Goal: Information Seeking & Learning: Learn about a topic

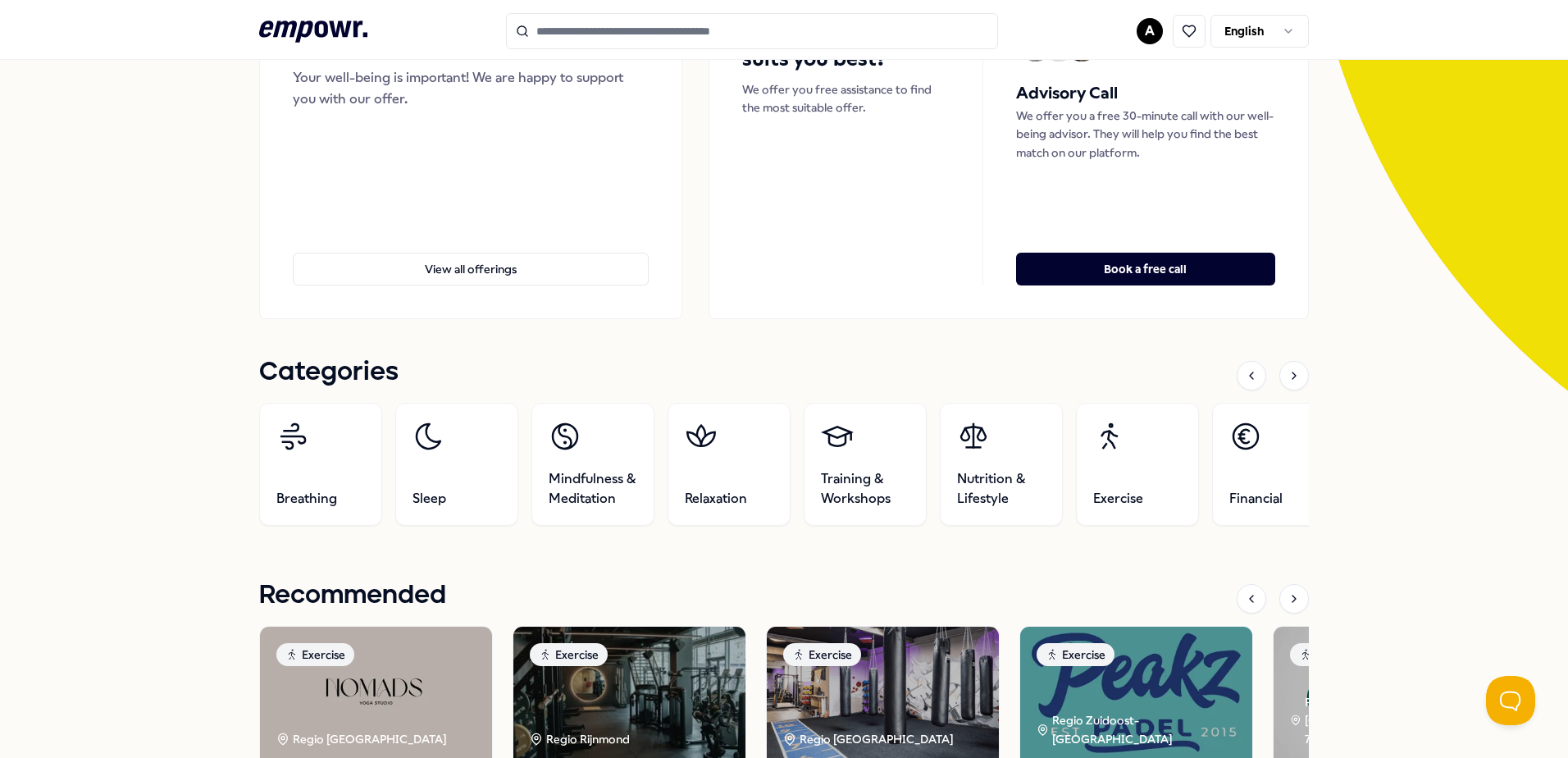
scroll to position [246, 0]
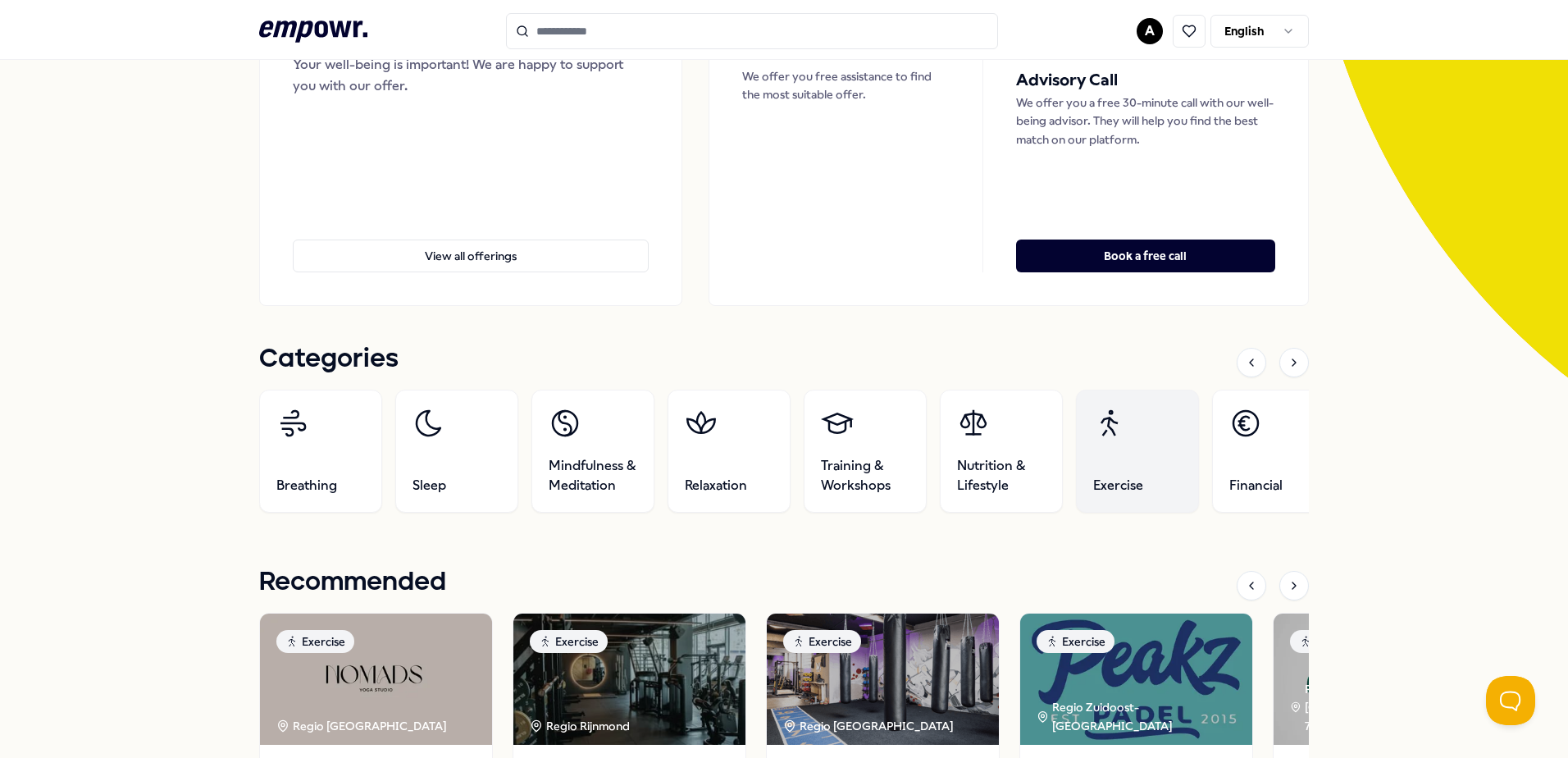
click at [1144, 450] on link "Exercise" at bounding box center [1137, 451] width 123 height 123
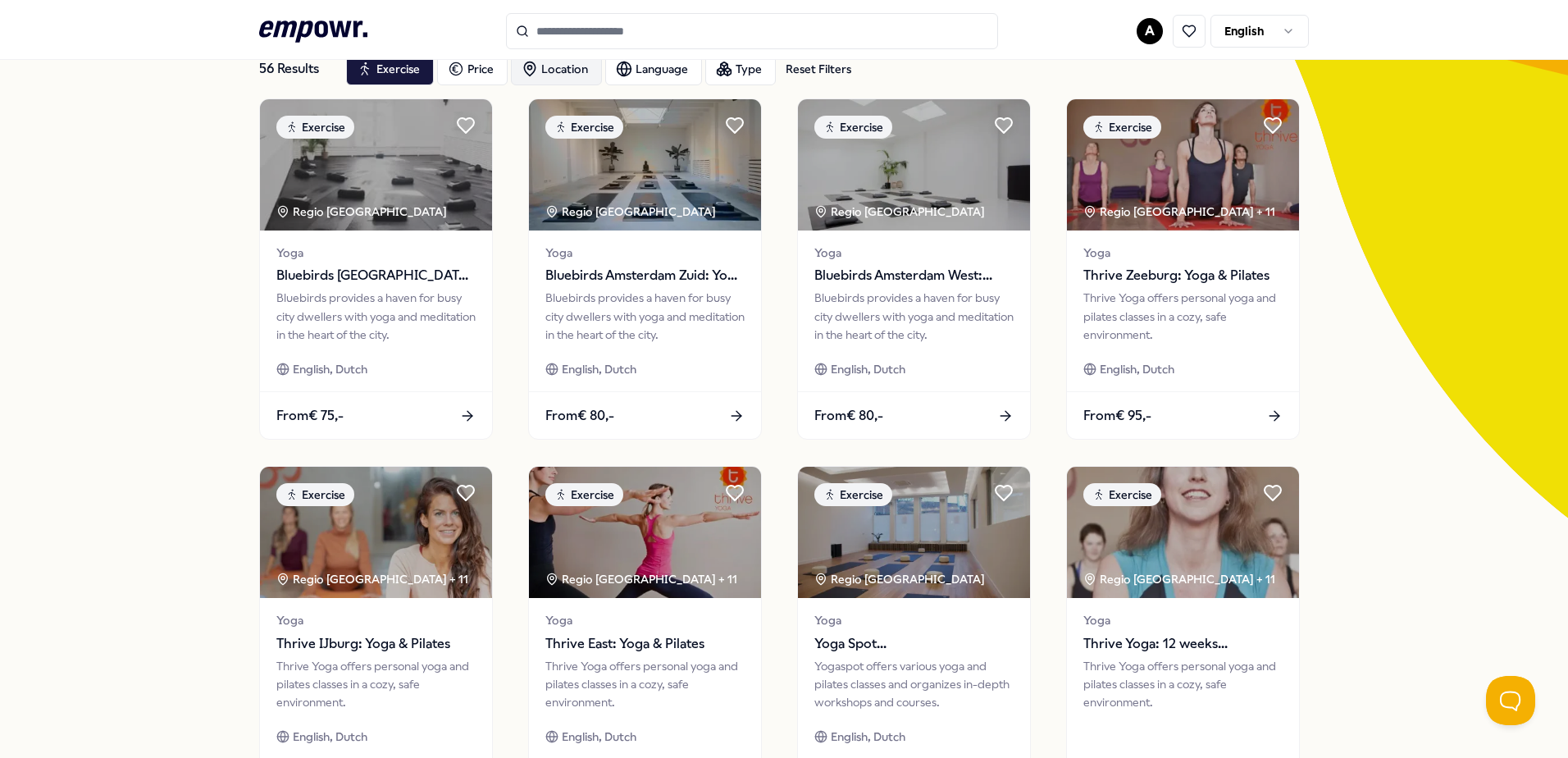
click at [571, 72] on div "Location" at bounding box center [556, 68] width 91 height 32
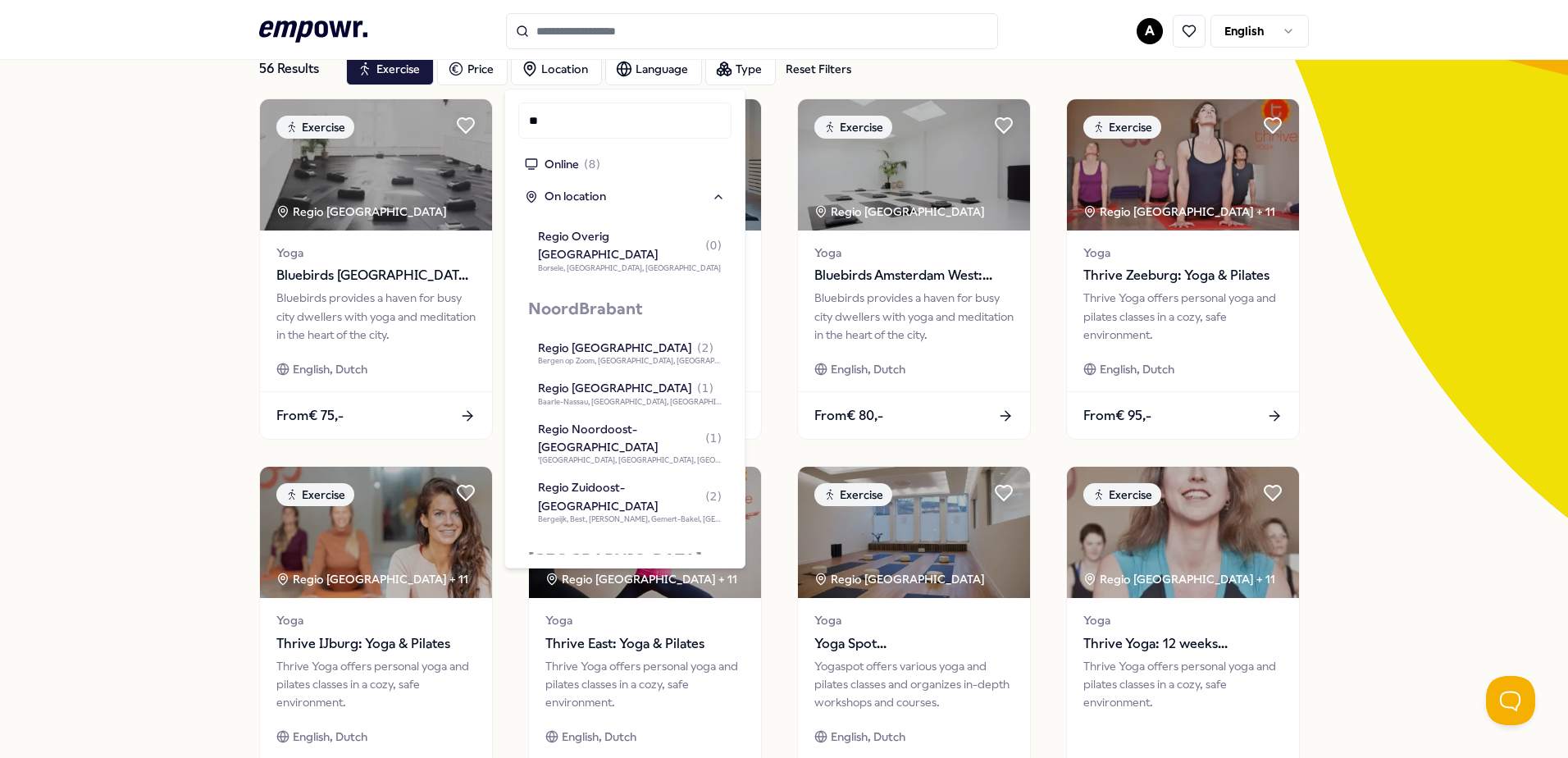
scroll to position [0, 0]
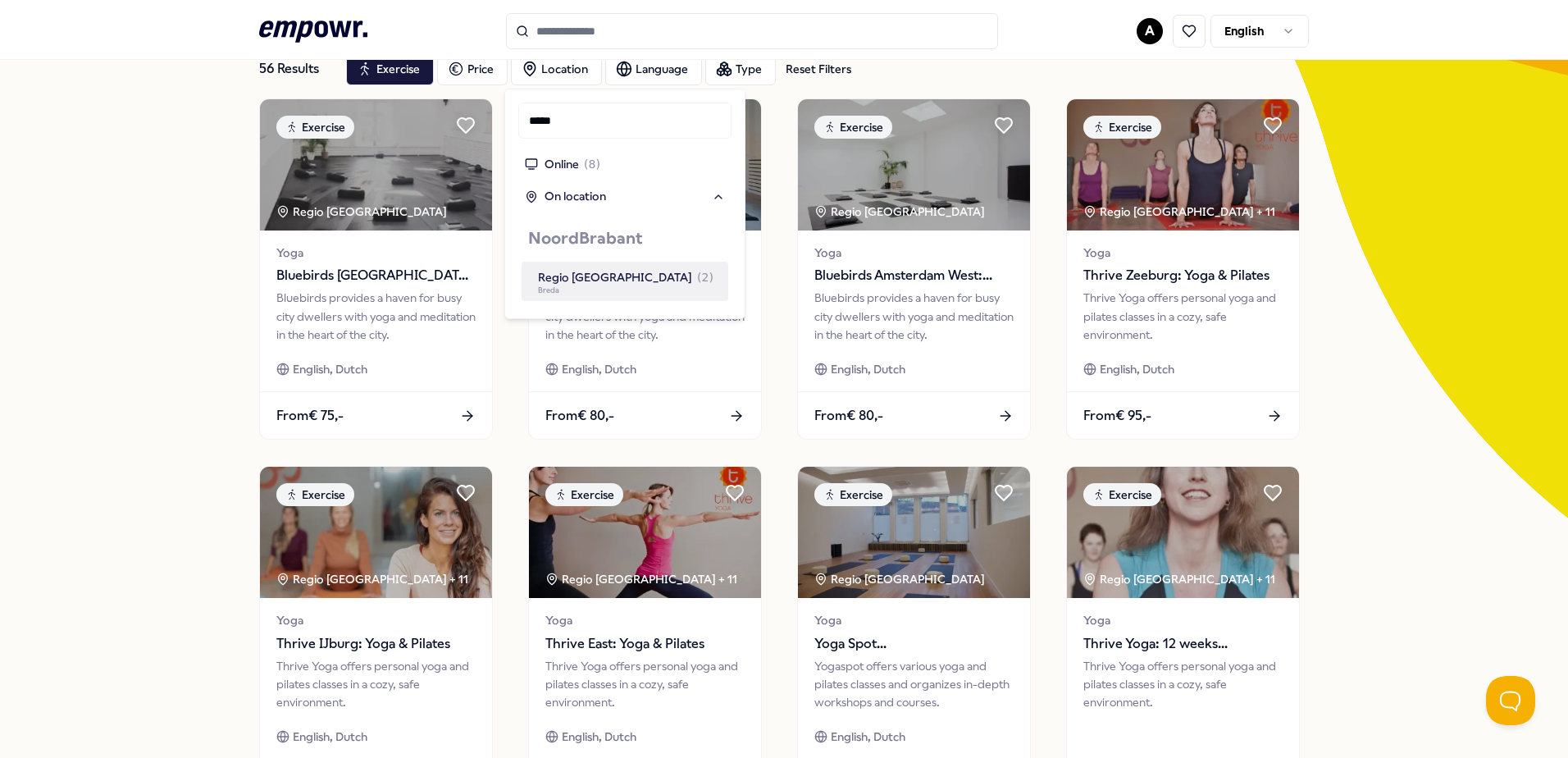
type input "*****"
click at [634, 275] on div "Regio [GEOGRAPHIC_DATA] ( 2 )" at bounding box center [626, 277] width 176 height 18
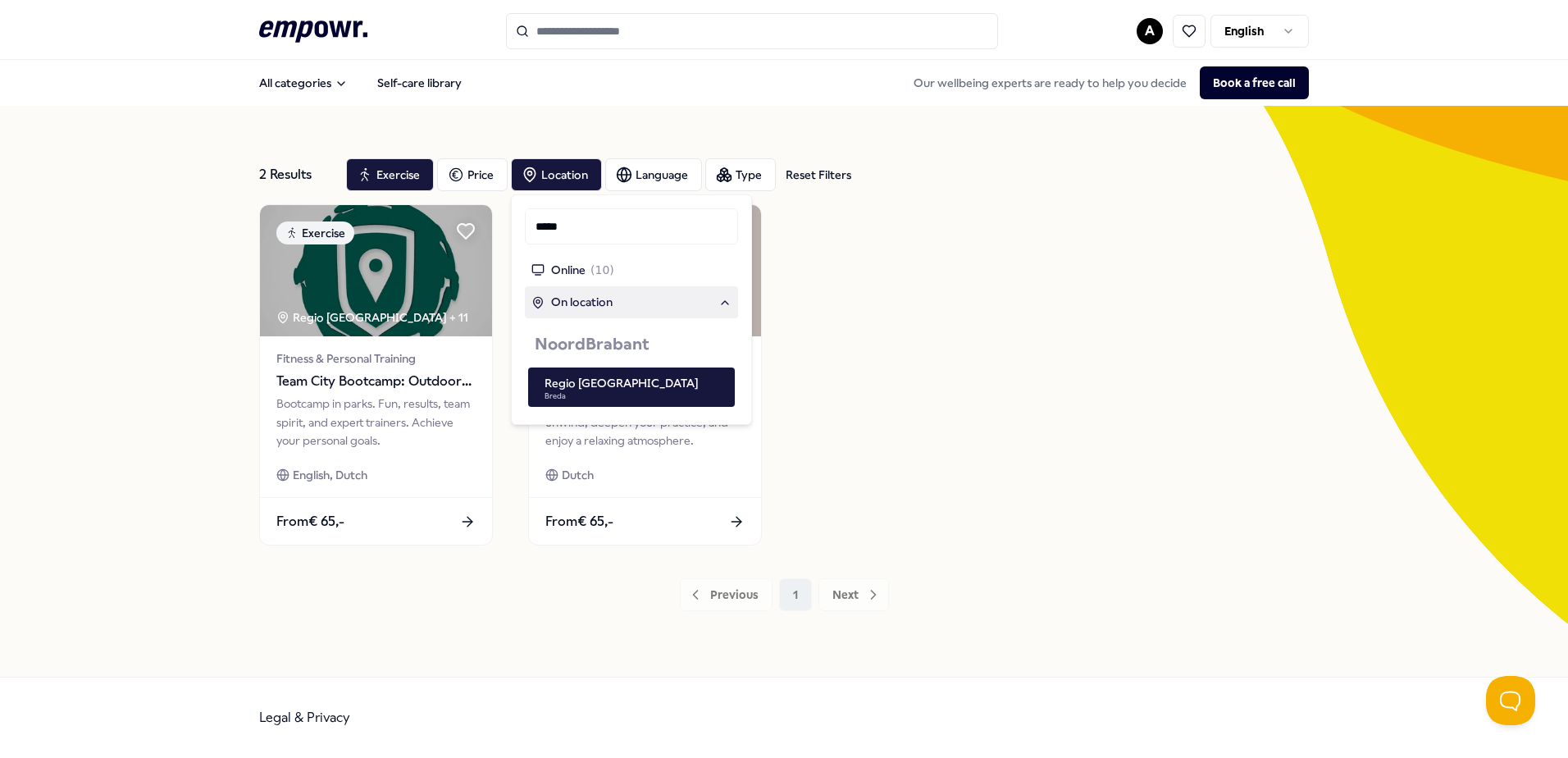
click at [840, 262] on div "Exercise [GEOGRAPHIC_DATA] + 11 Fitness & Personal Training Team City Bootcamp:…" at bounding box center [784, 375] width 1050 height 341
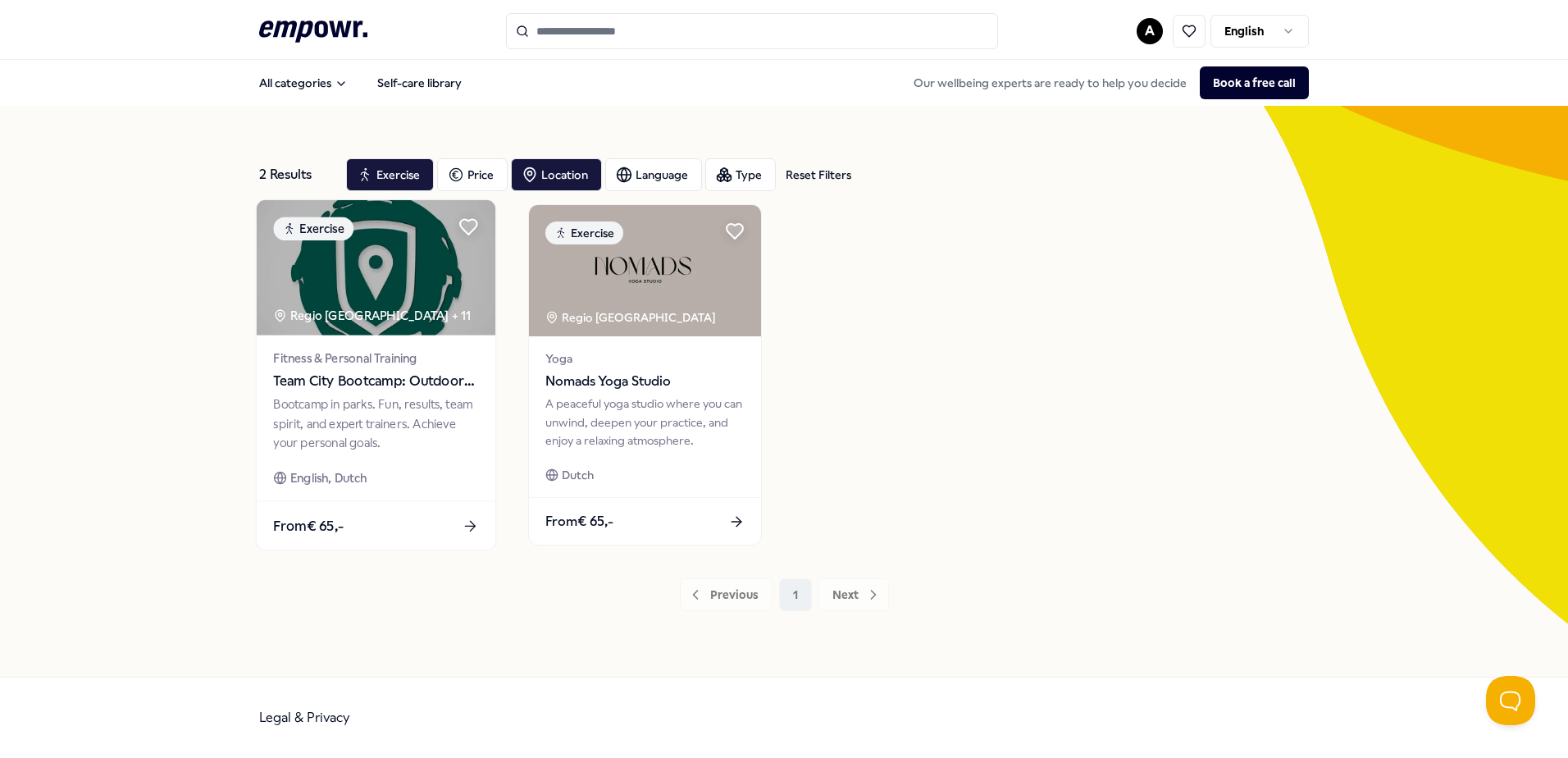
click at [370, 375] on span "Team City Bootcamp: Outdoor Sports" at bounding box center [375, 382] width 205 height 21
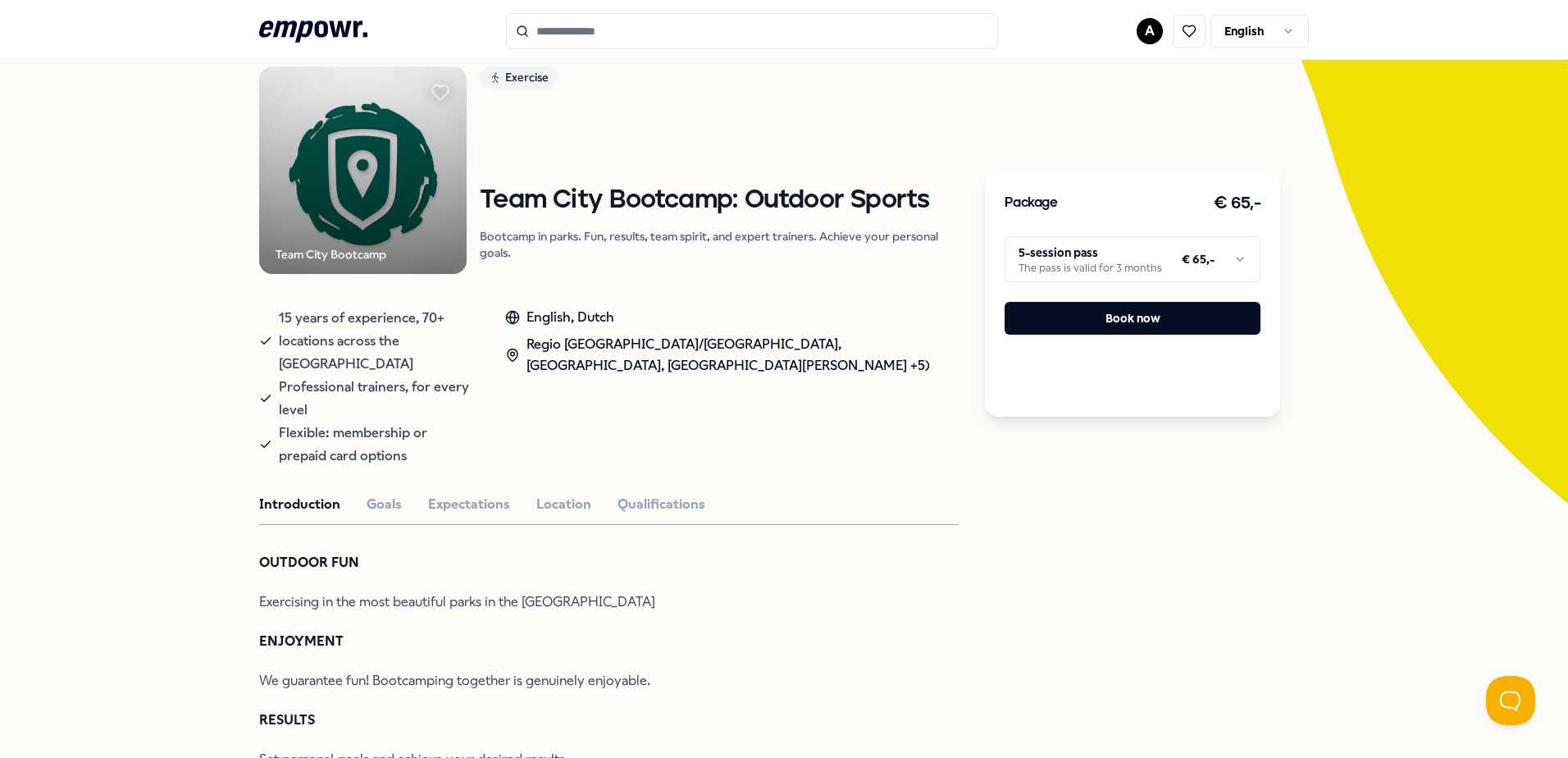
scroll to position [164, 0]
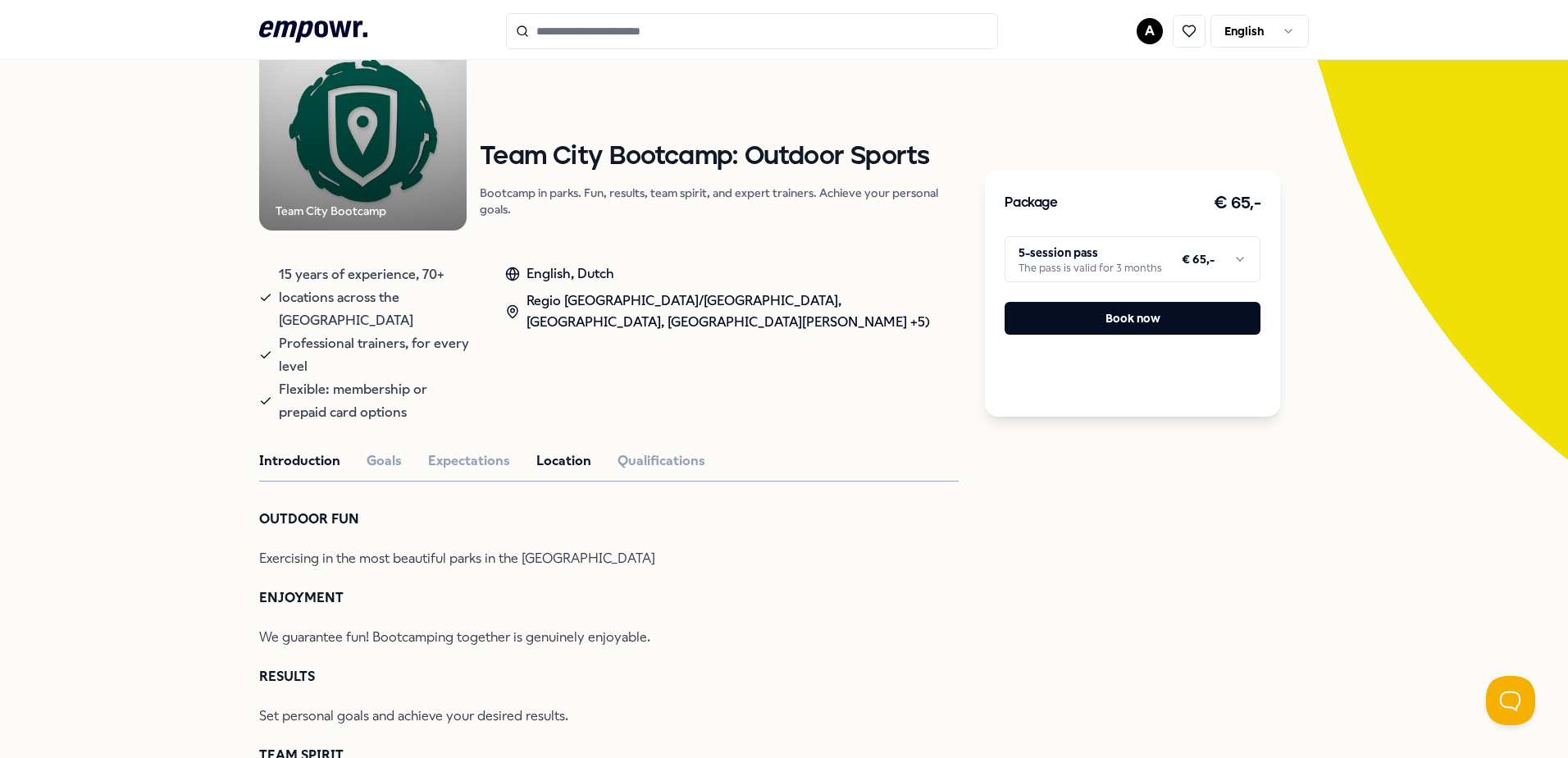
click at [541, 450] on button "Location" at bounding box center [564, 460] width 55 height 21
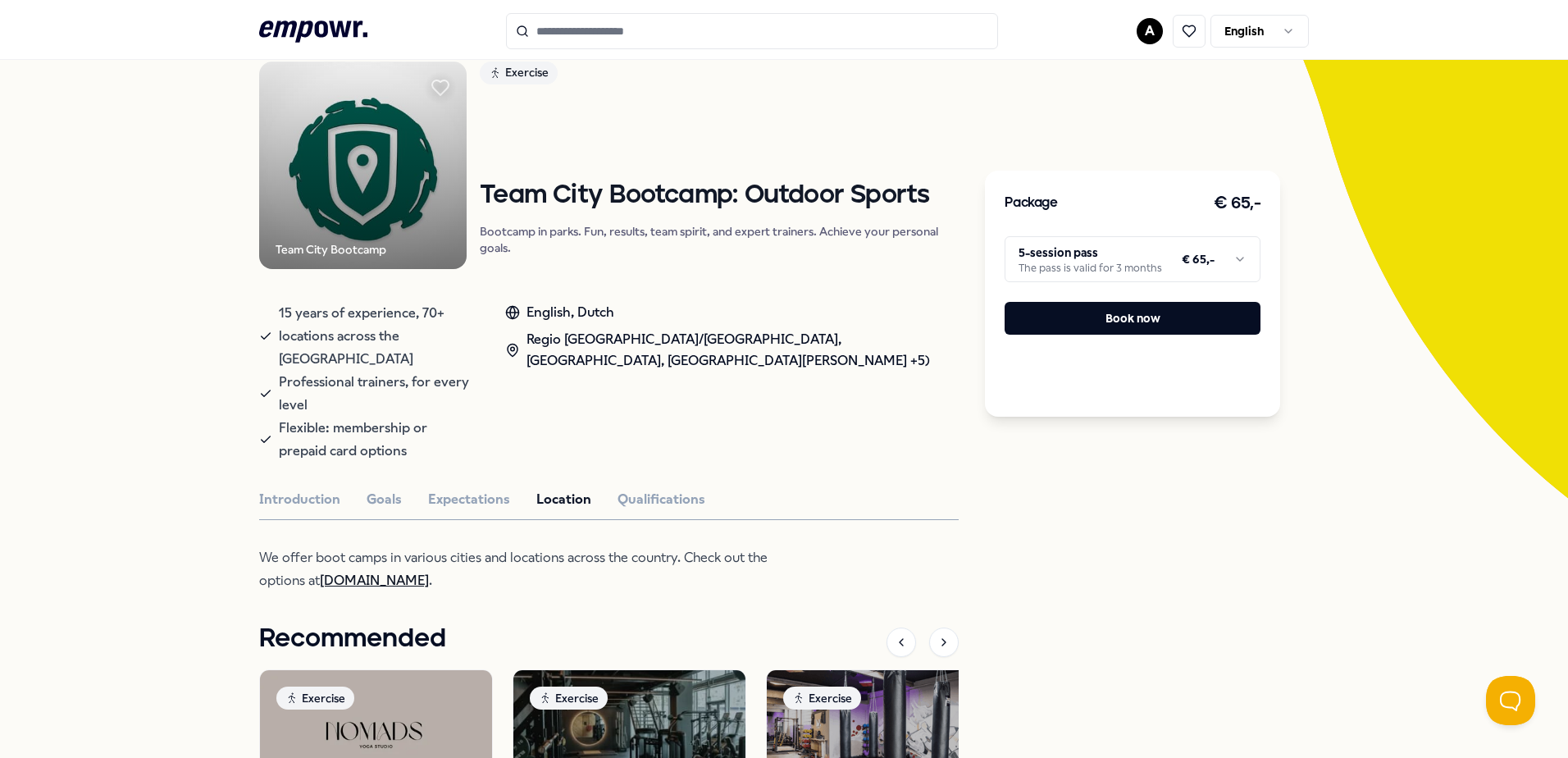
scroll to position [82, 0]
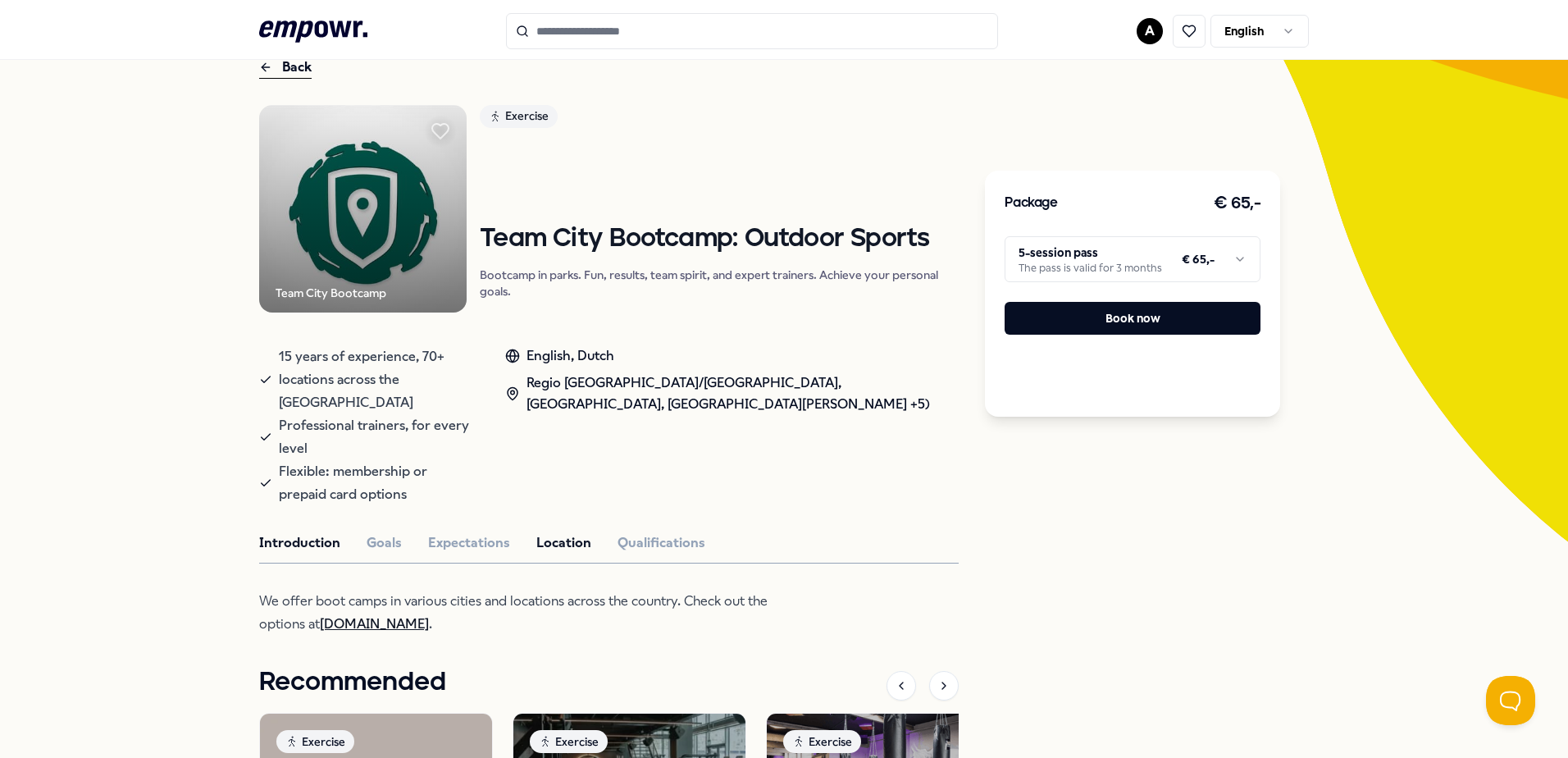
click at [283, 532] on button "Introduction" at bounding box center [299, 543] width 81 height 21
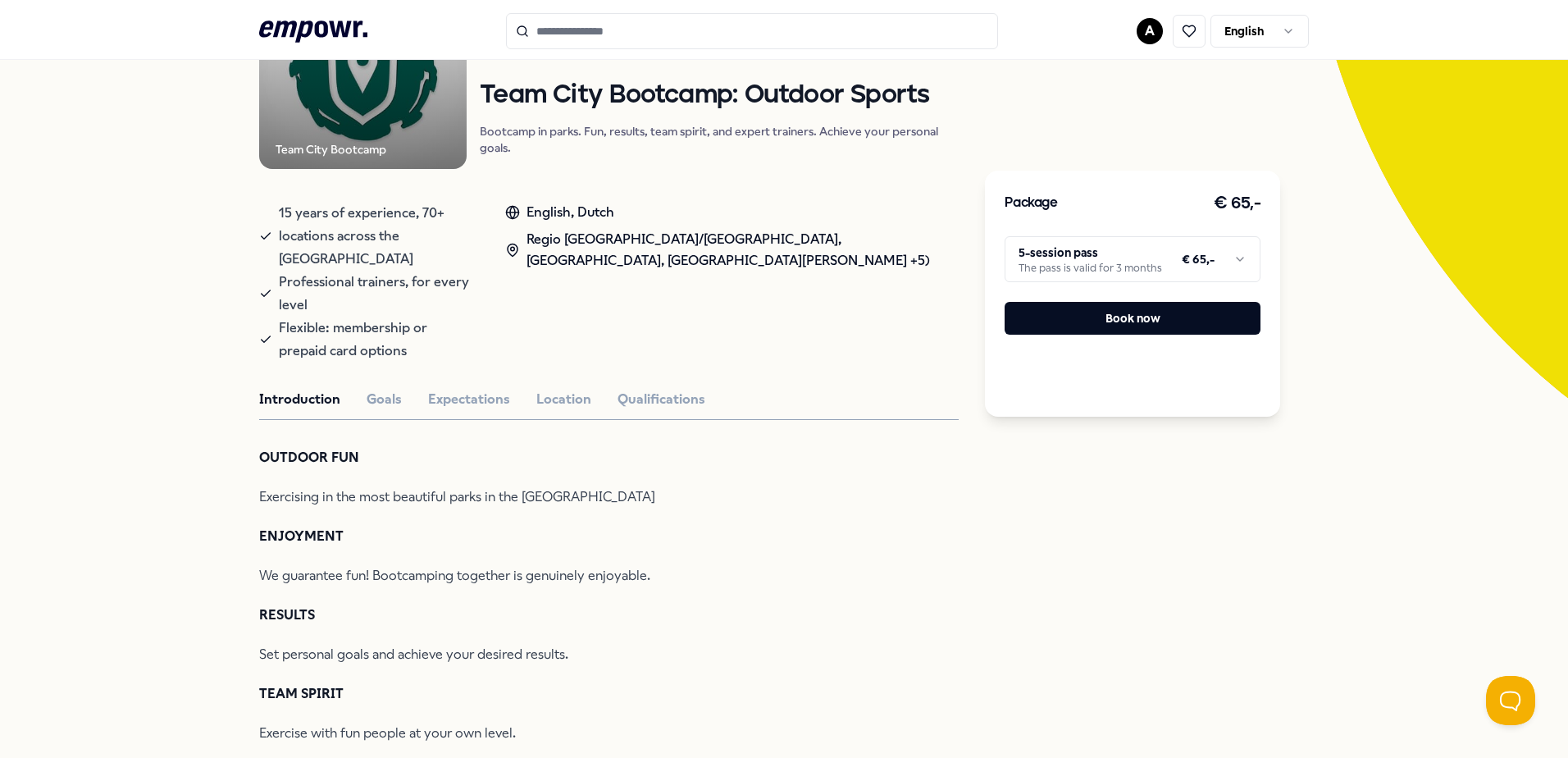
scroll to position [164, 0]
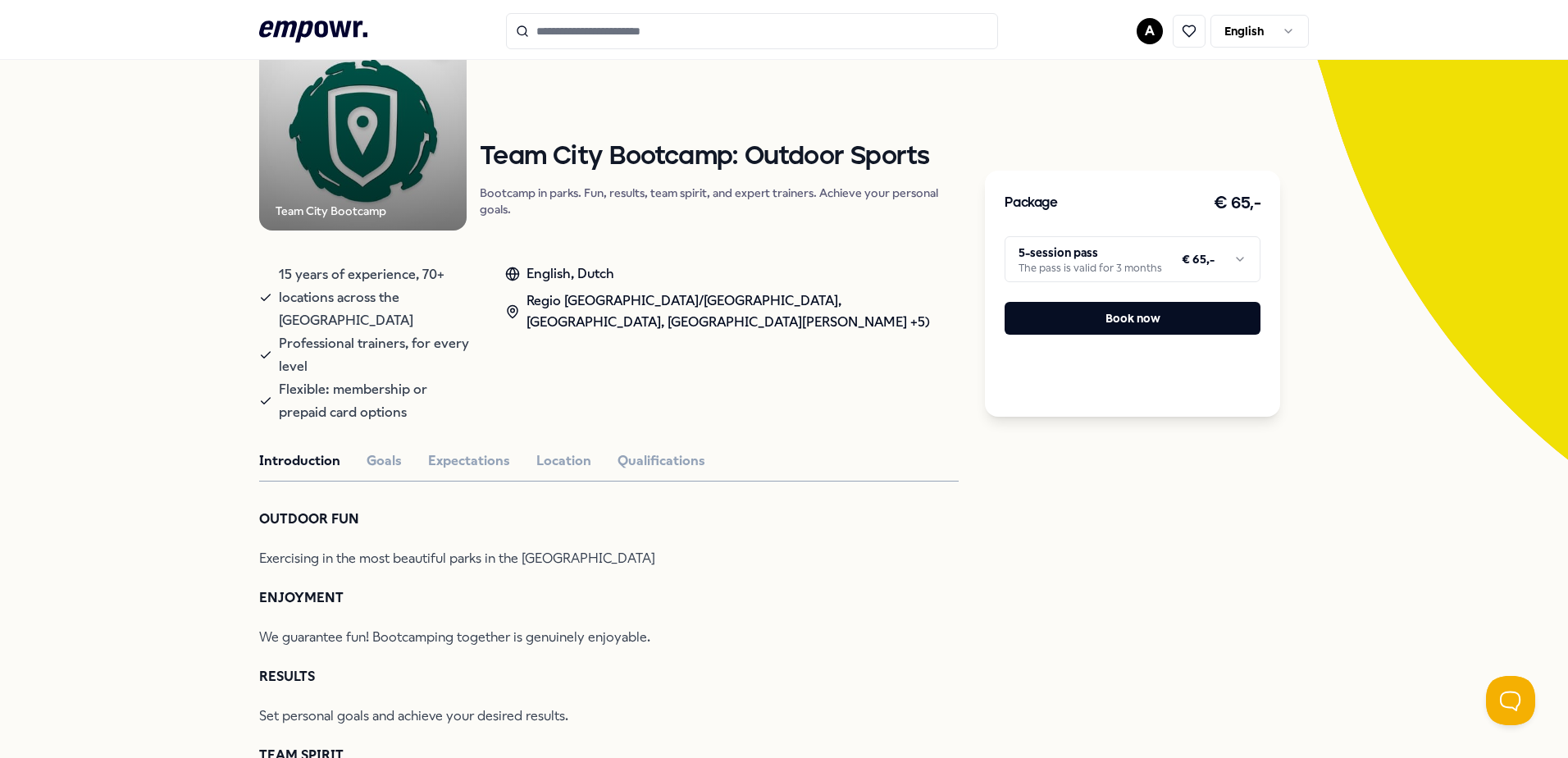
click at [676, 321] on div "Regio [GEOGRAPHIC_DATA]/[GEOGRAPHIC_DATA], [GEOGRAPHIC_DATA], [GEOGRAPHIC_DATA]…" at bounding box center [732, 312] width 453 height 42
click at [682, 325] on div "Regio [GEOGRAPHIC_DATA]/[GEOGRAPHIC_DATA], [GEOGRAPHIC_DATA], [GEOGRAPHIC_DATA]…" at bounding box center [732, 312] width 453 height 42
drag, startPoint x: 682, startPoint y: 325, endPoint x: 669, endPoint y: 323, distance: 13.2
click at [669, 323] on div "Regio [GEOGRAPHIC_DATA]/[GEOGRAPHIC_DATA], [GEOGRAPHIC_DATA], [GEOGRAPHIC_DATA]…" at bounding box center [732, 312] width 453 height 42
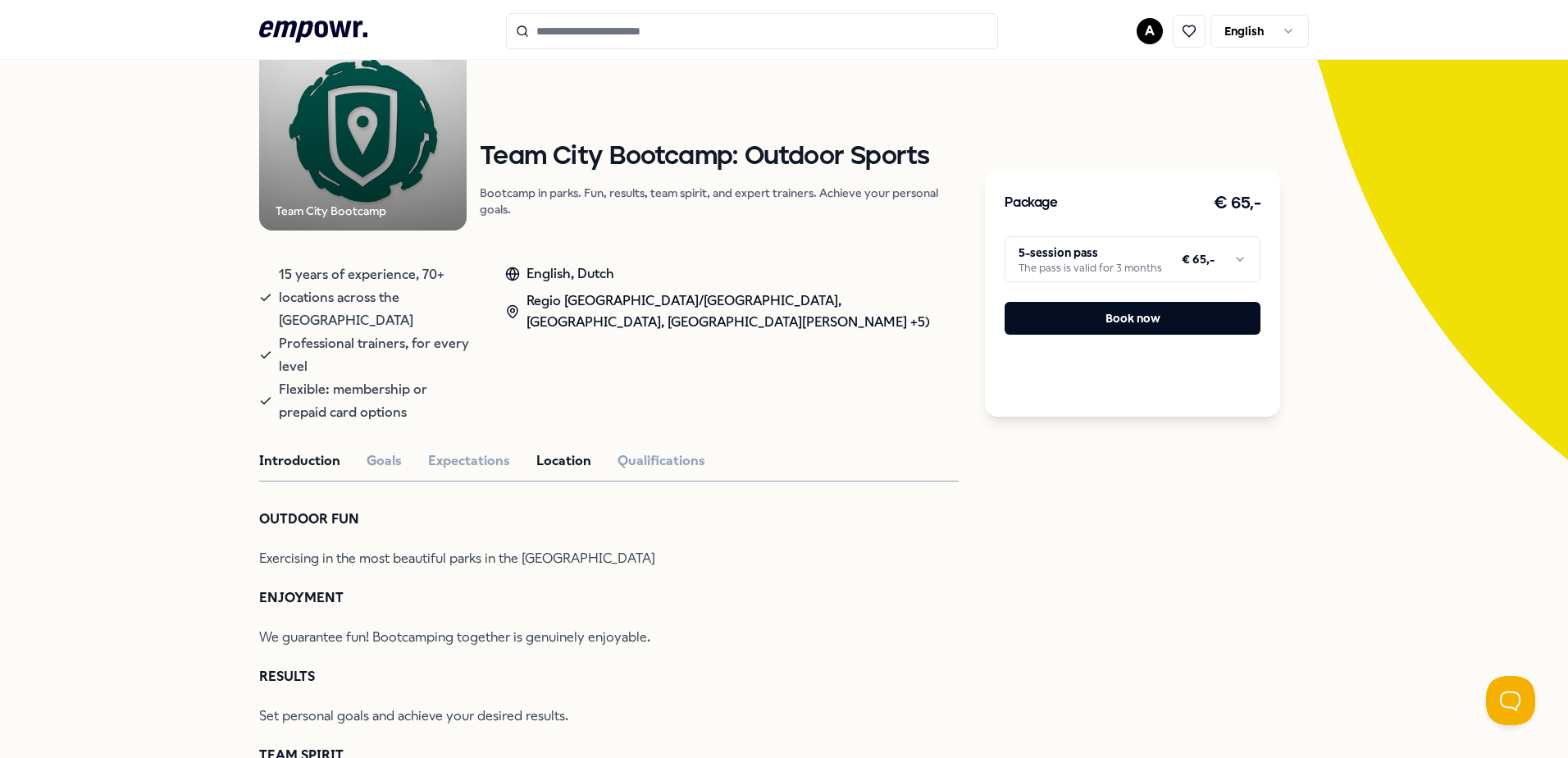
click at [566, 450] on button "Location" at bounding box center [564, 460] width 55 height 21
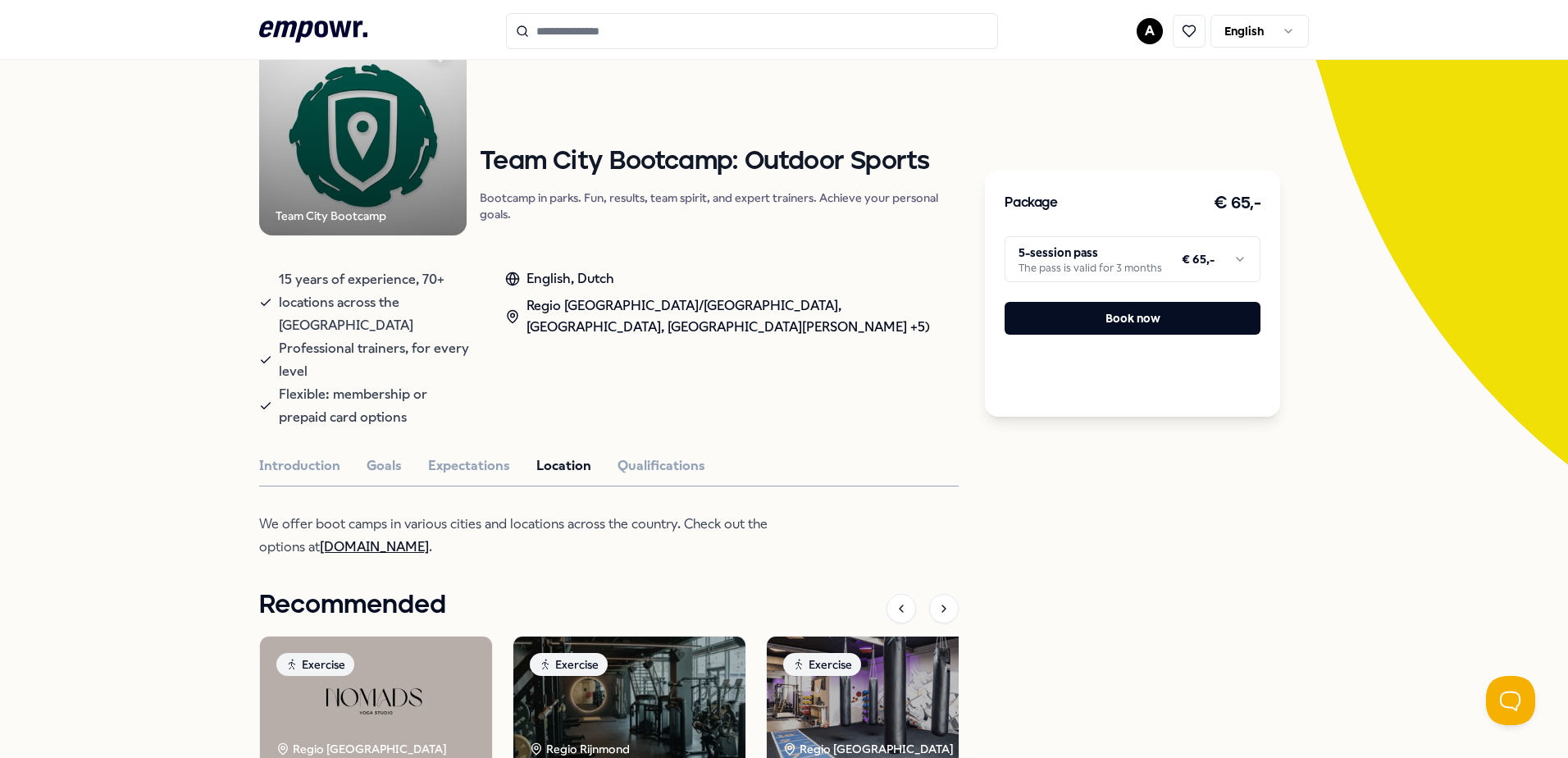
scroll to position [111, 0]
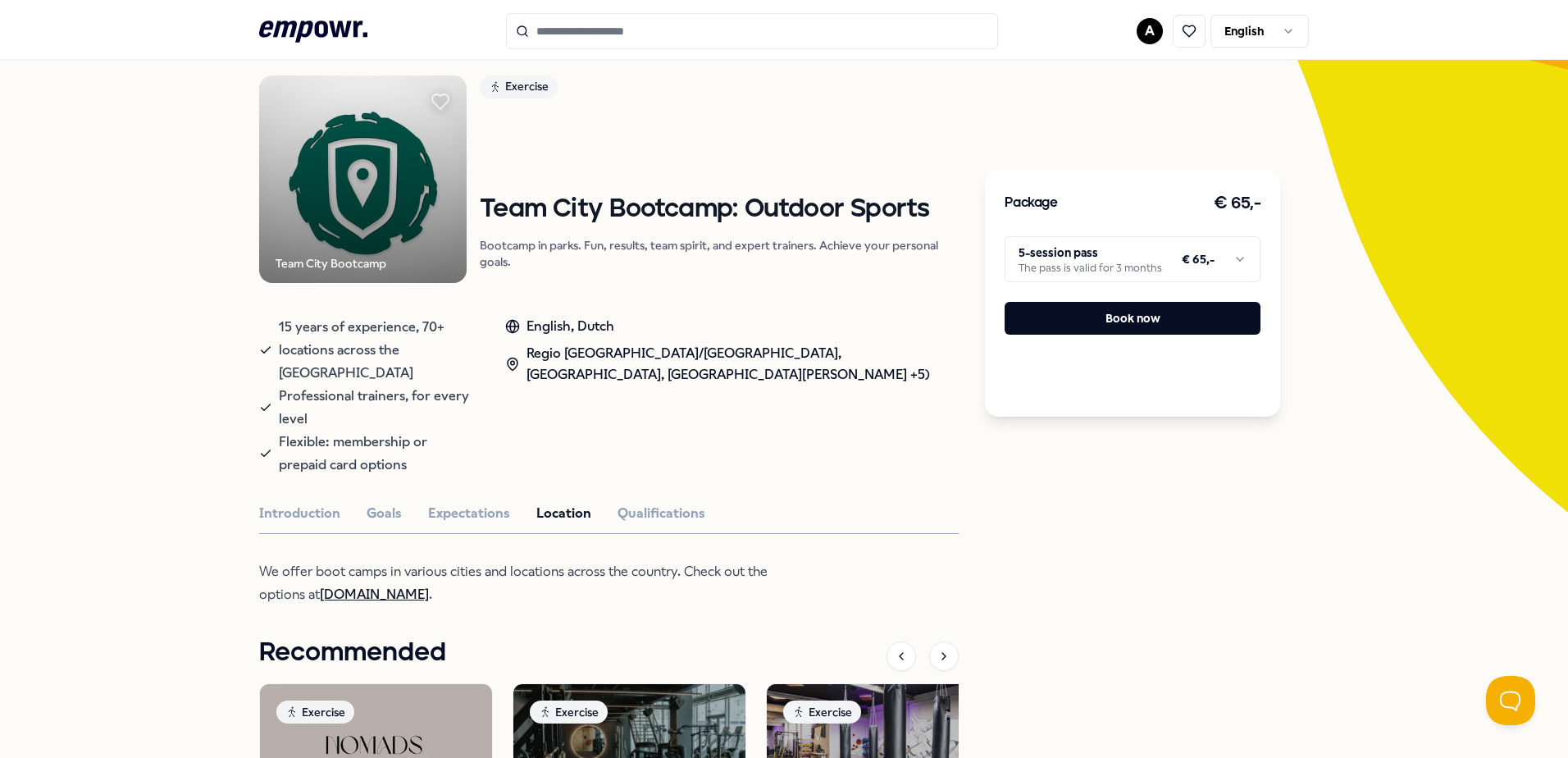
click at [427, 586] on link "[DOMAIN_NAME]" at bounding box center [374, 594] width 109 height 16
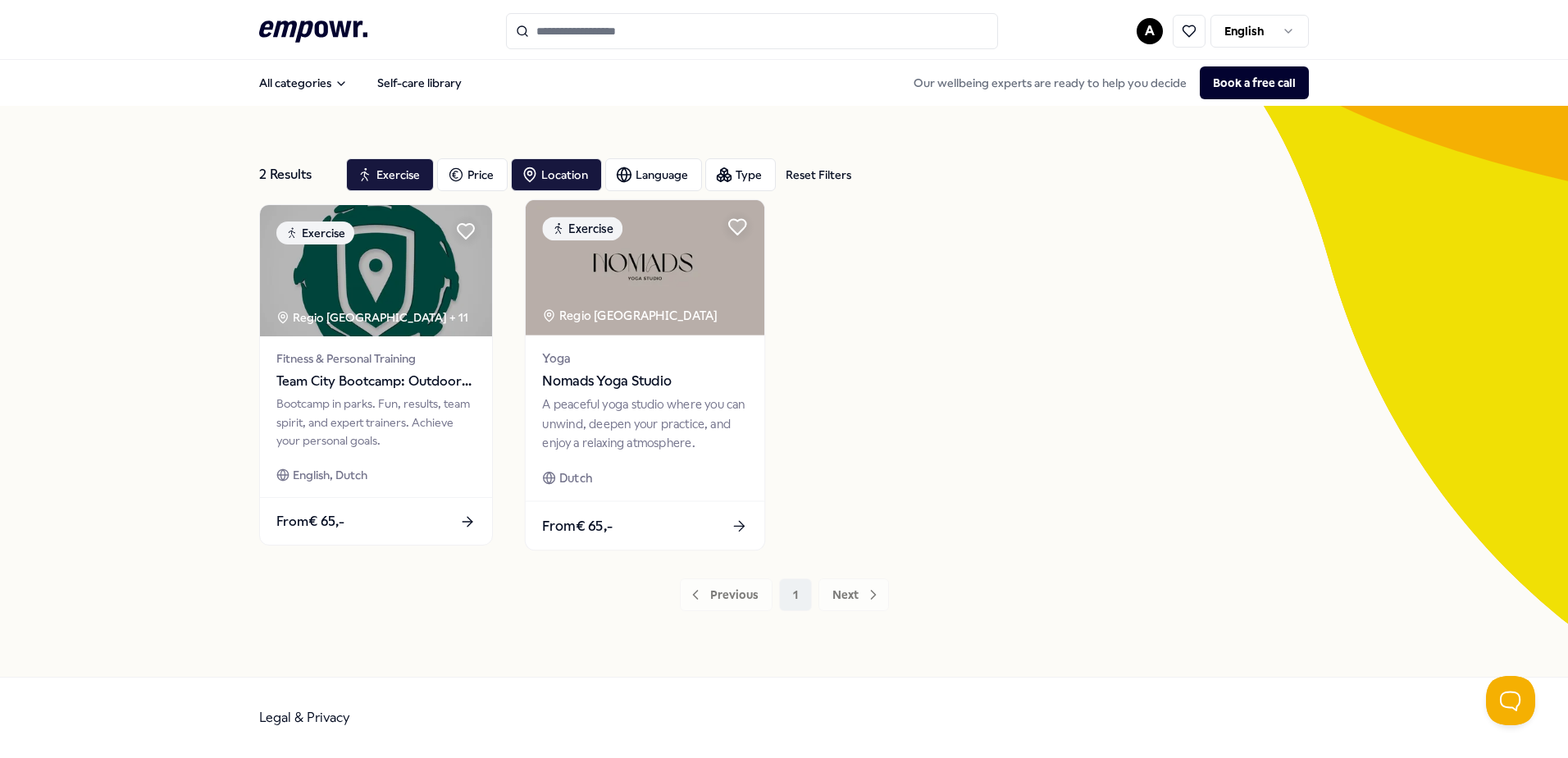
click at [602, 383] on span "Nomads Yoga Studio" at bounding box center [644, 382] width 205 height 21
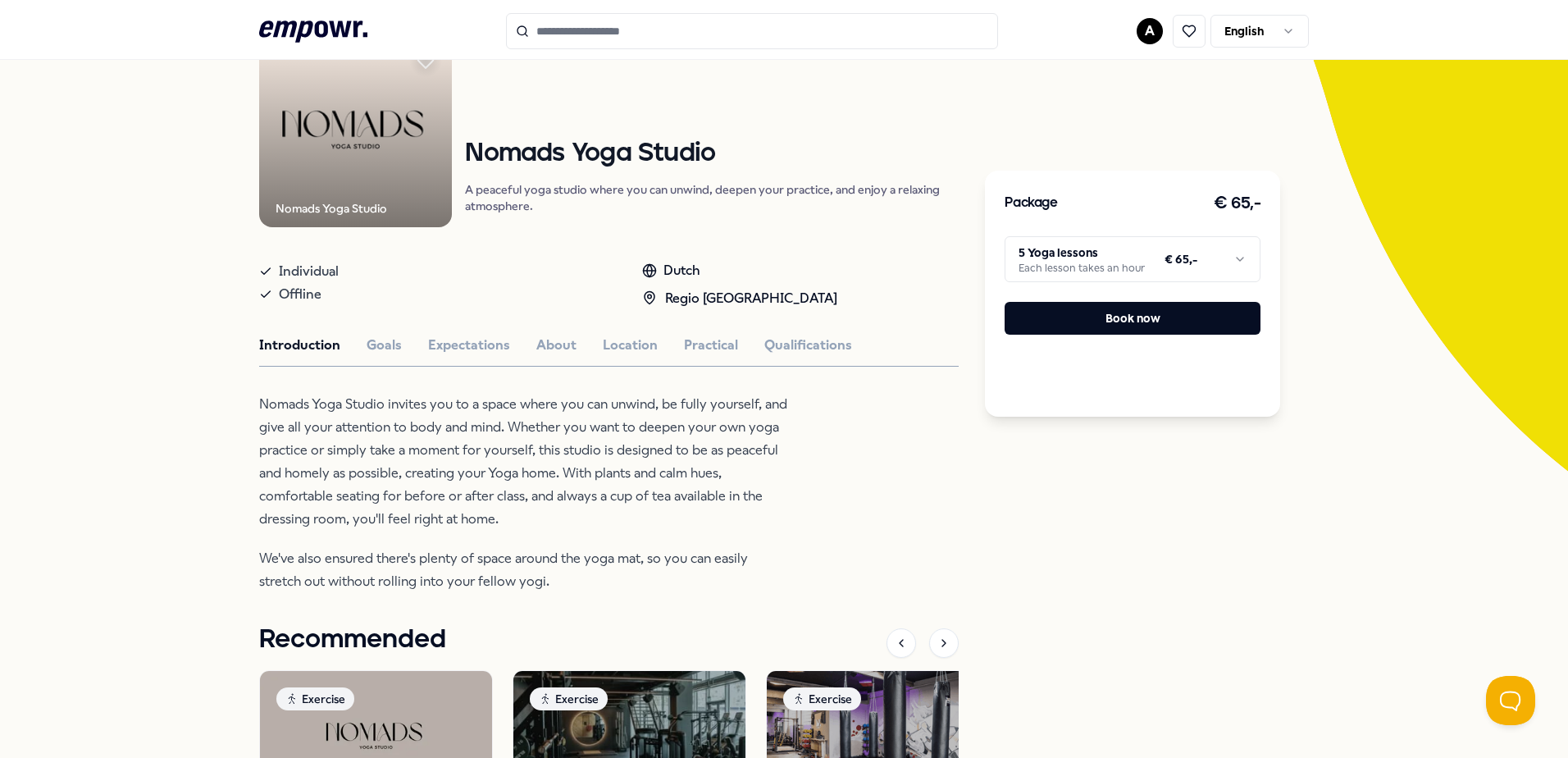
scroll to position [164, 0]
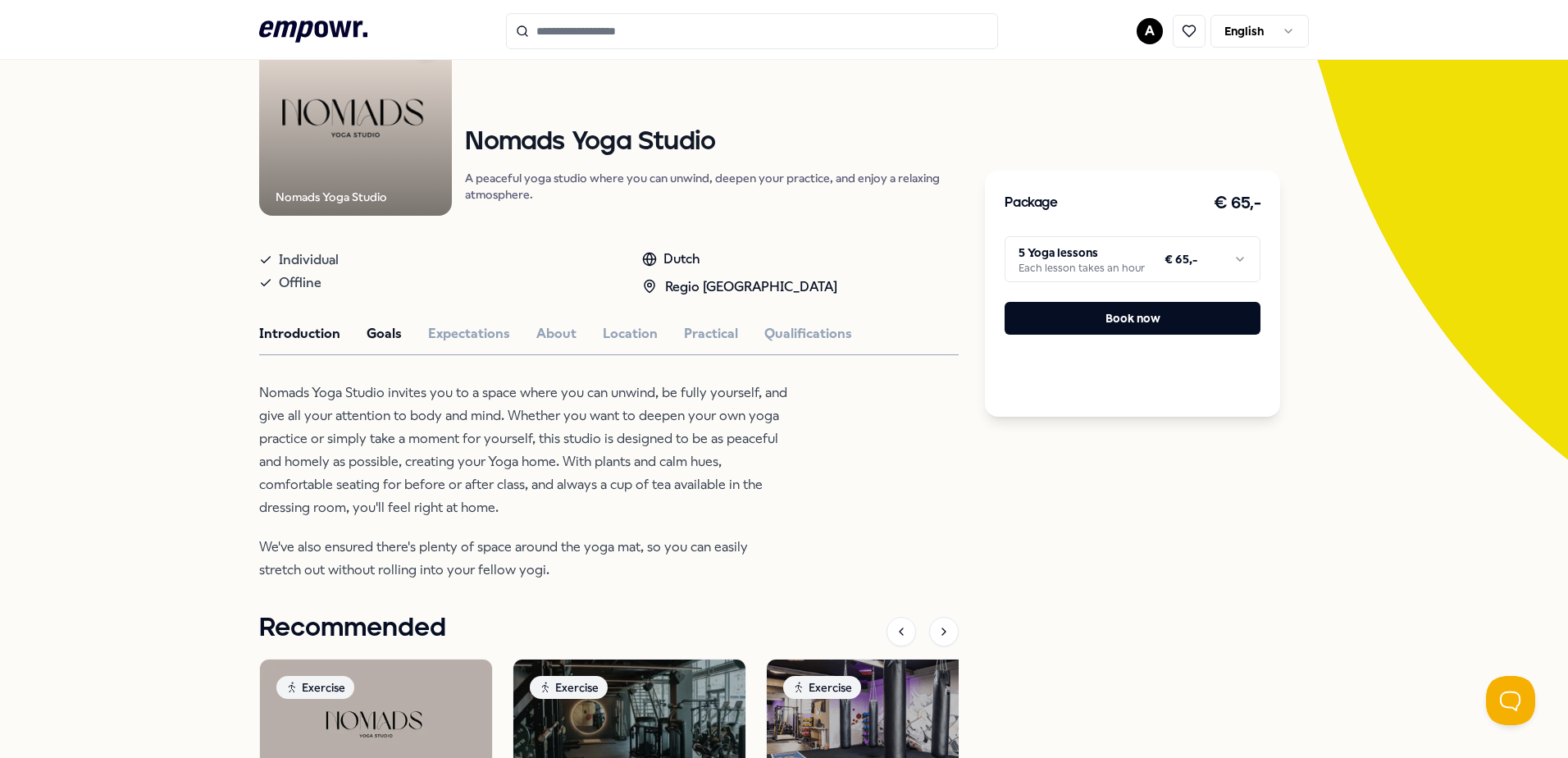
click at [383, 330] on button "Goals" at bounding box center [384, 333] width 35 height 21
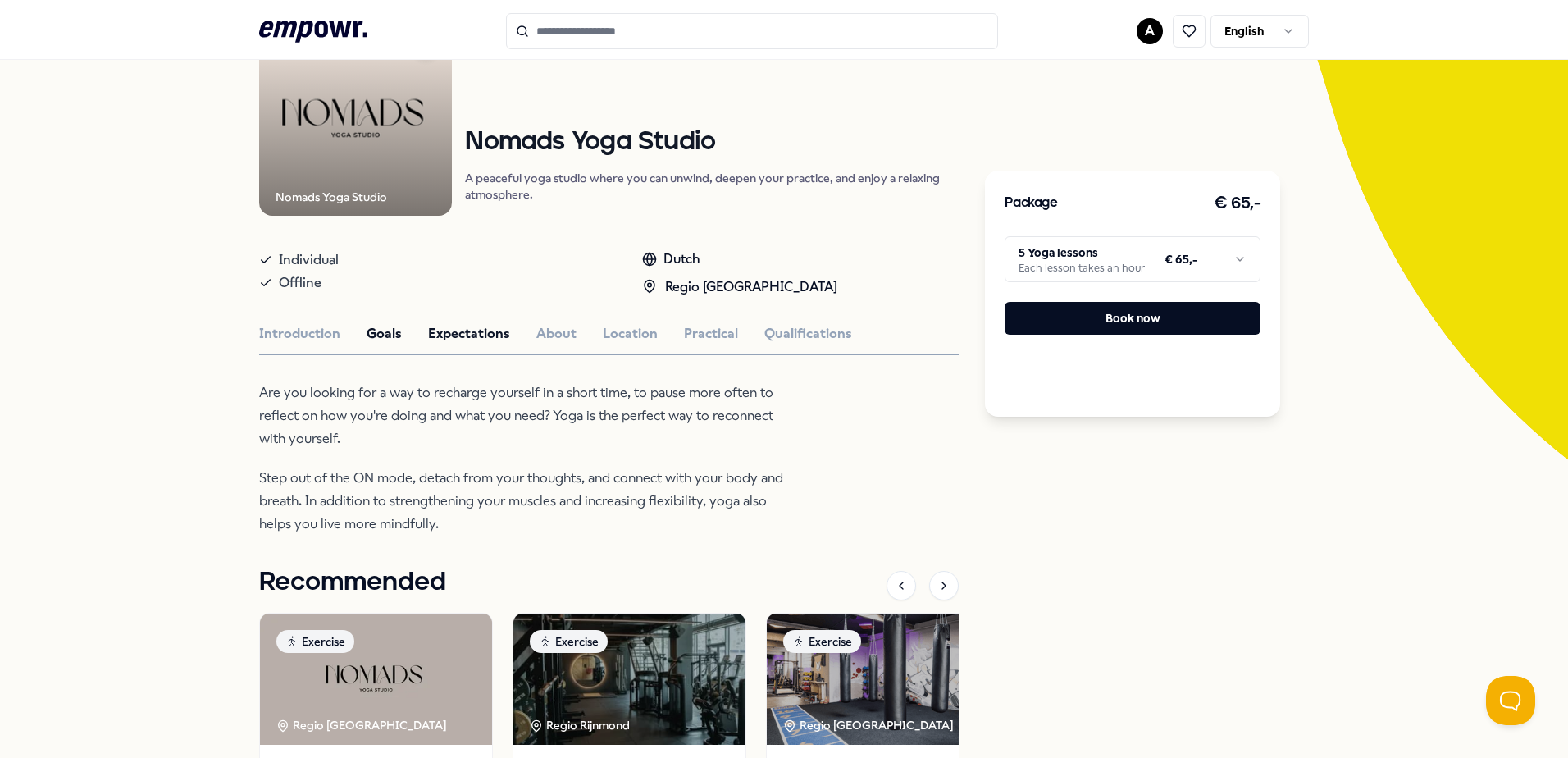
click at [452, 328] on button "Expectations" at bounding box center [469, 333] width 82 height 21
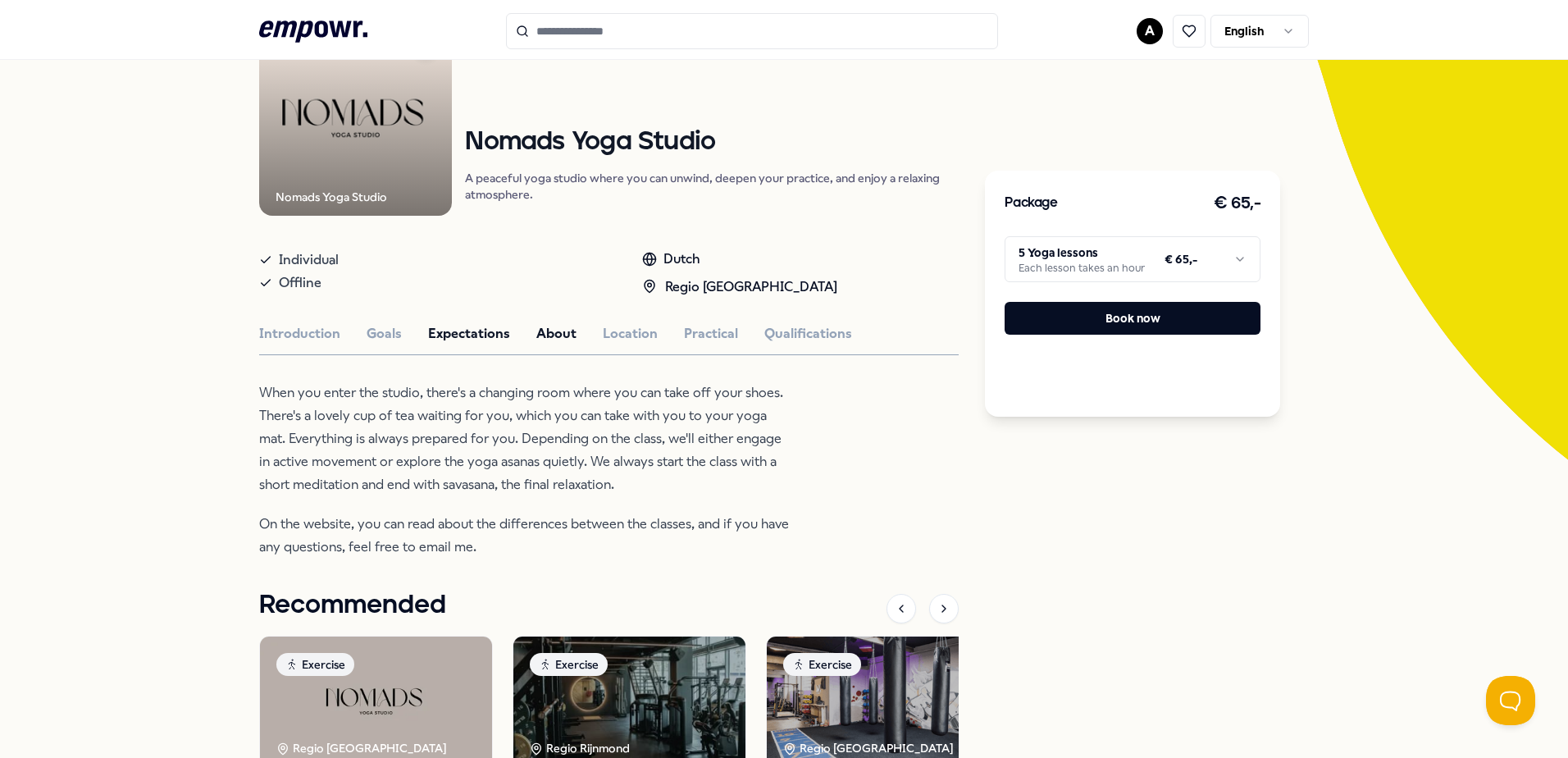
click at [560, 332] on button "About" at bounding box center [556, 333] width 40 height 21
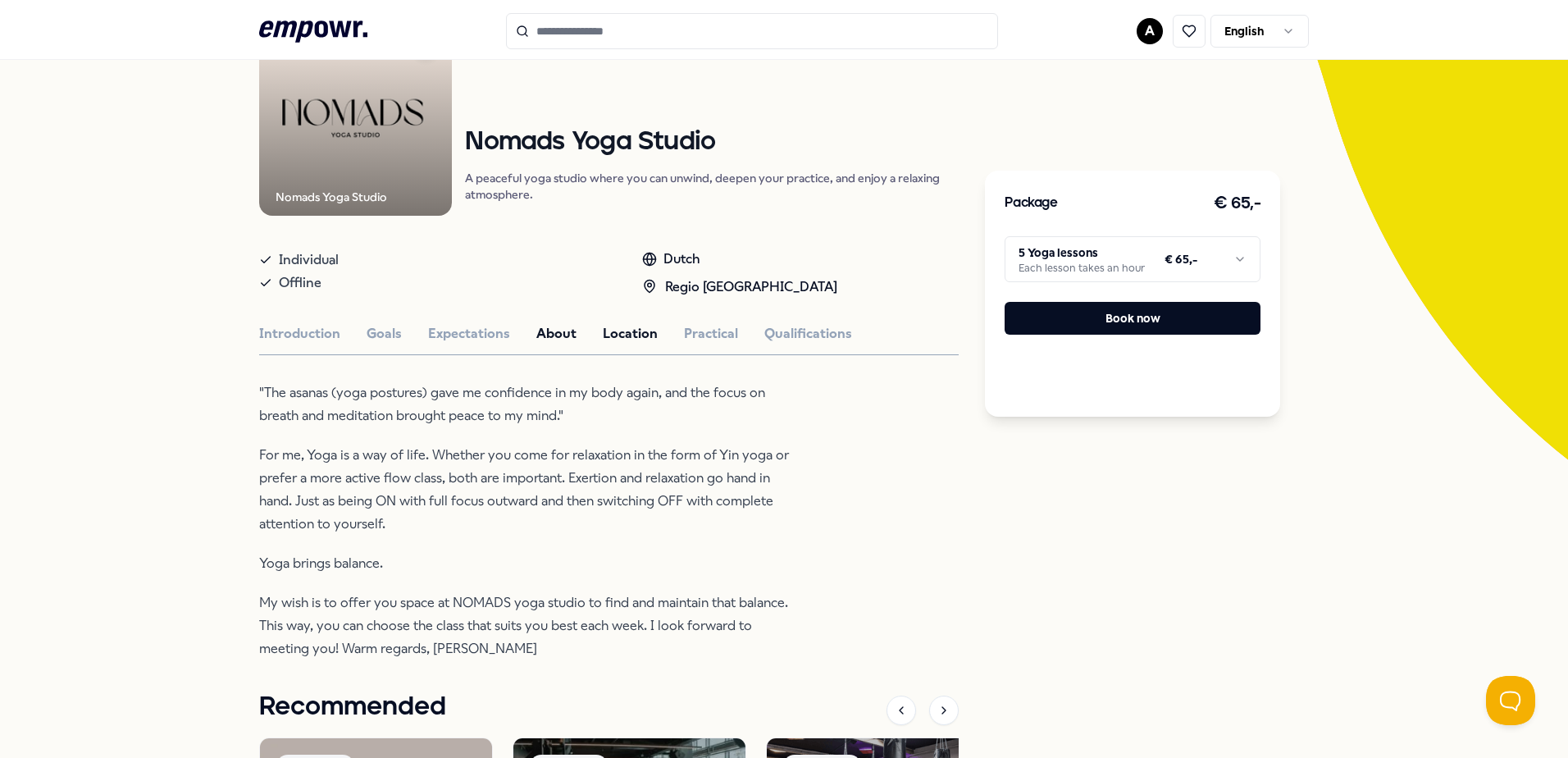
click at [633, 326] on button "Location" at bounding box center [630, 333] width 55 height 21
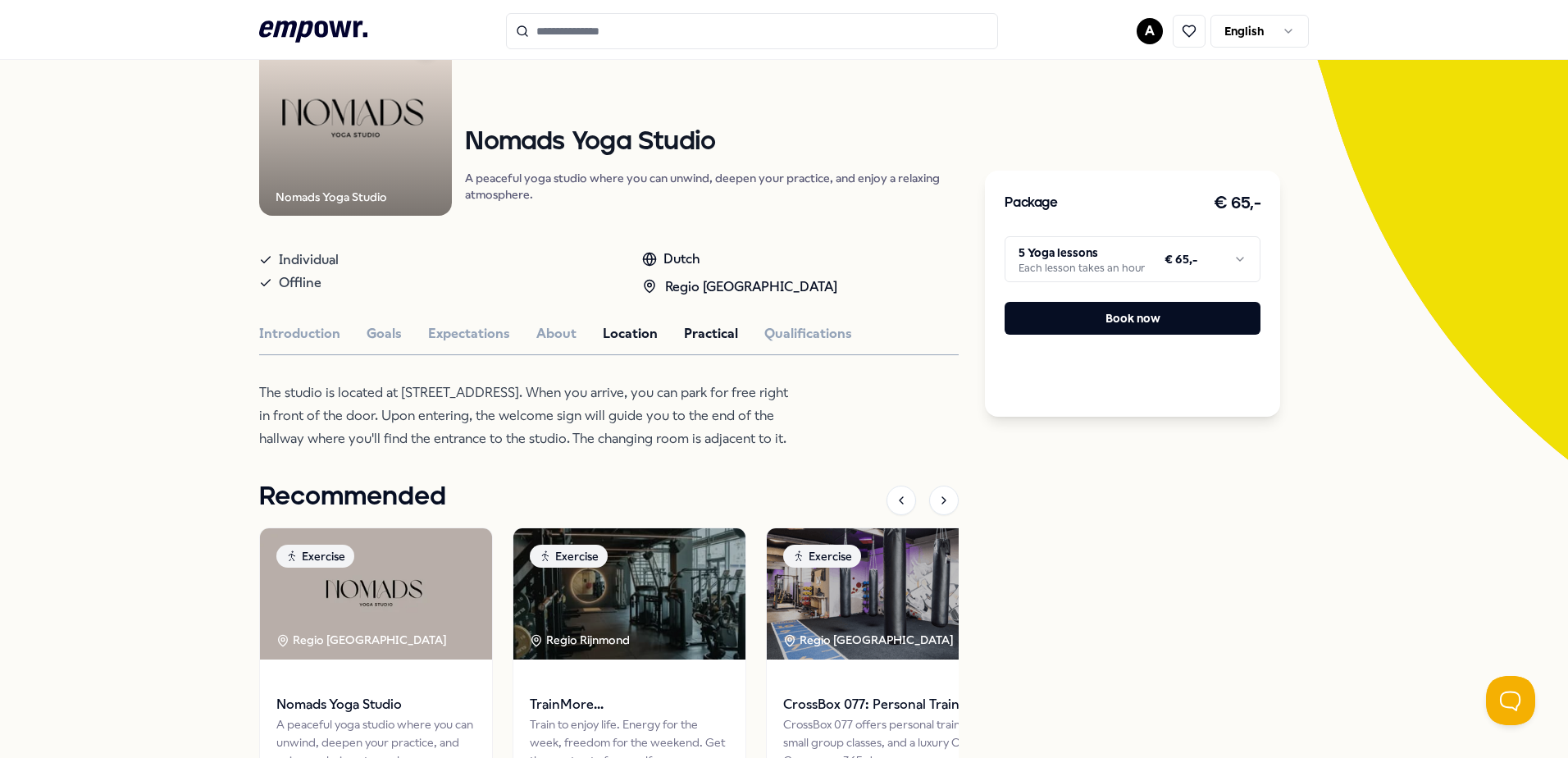
click at [703, 339] on button "Practical" at bounding box center [711, 333] width 54 height 21
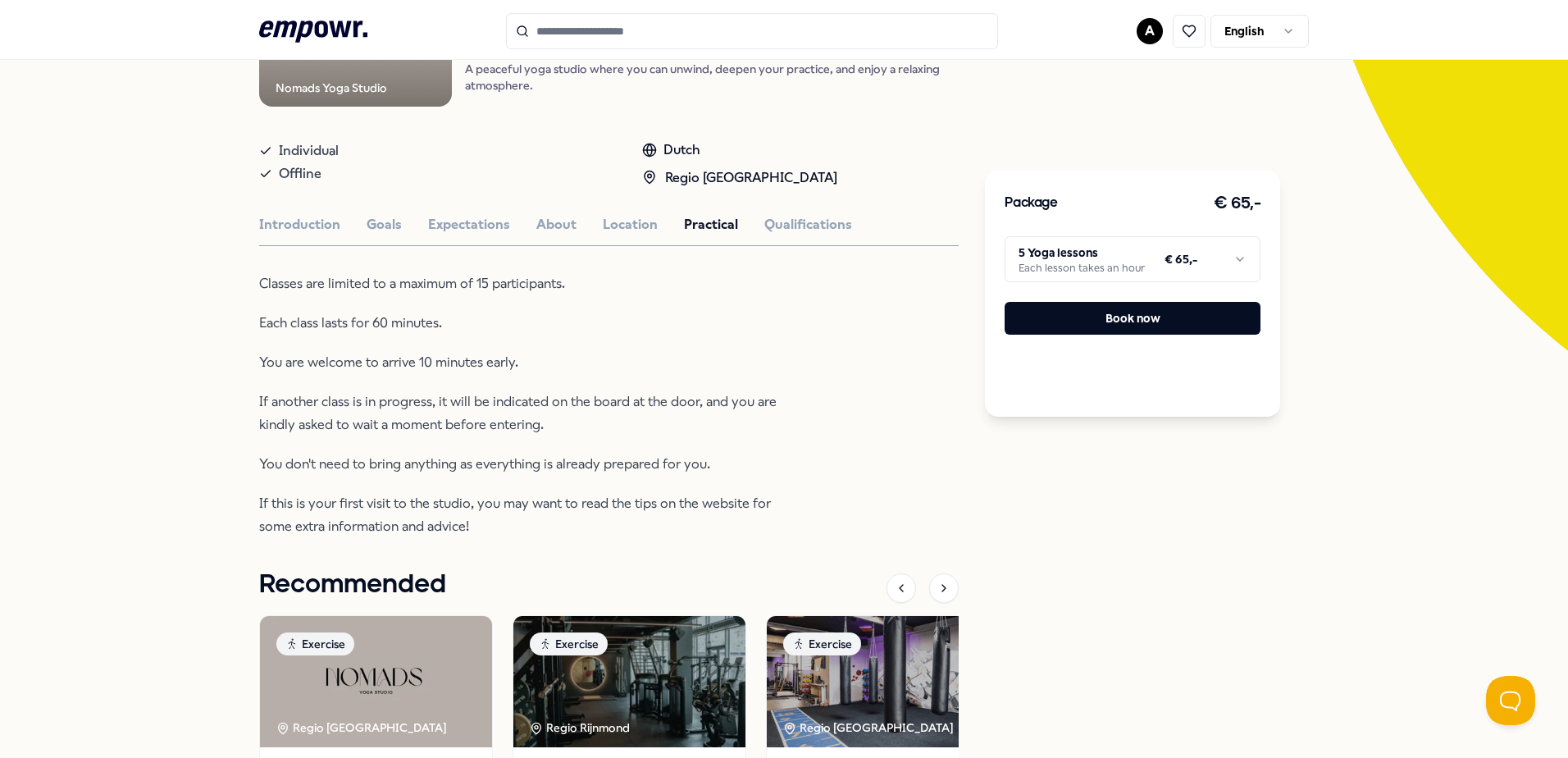
scroll to position [246, 0]
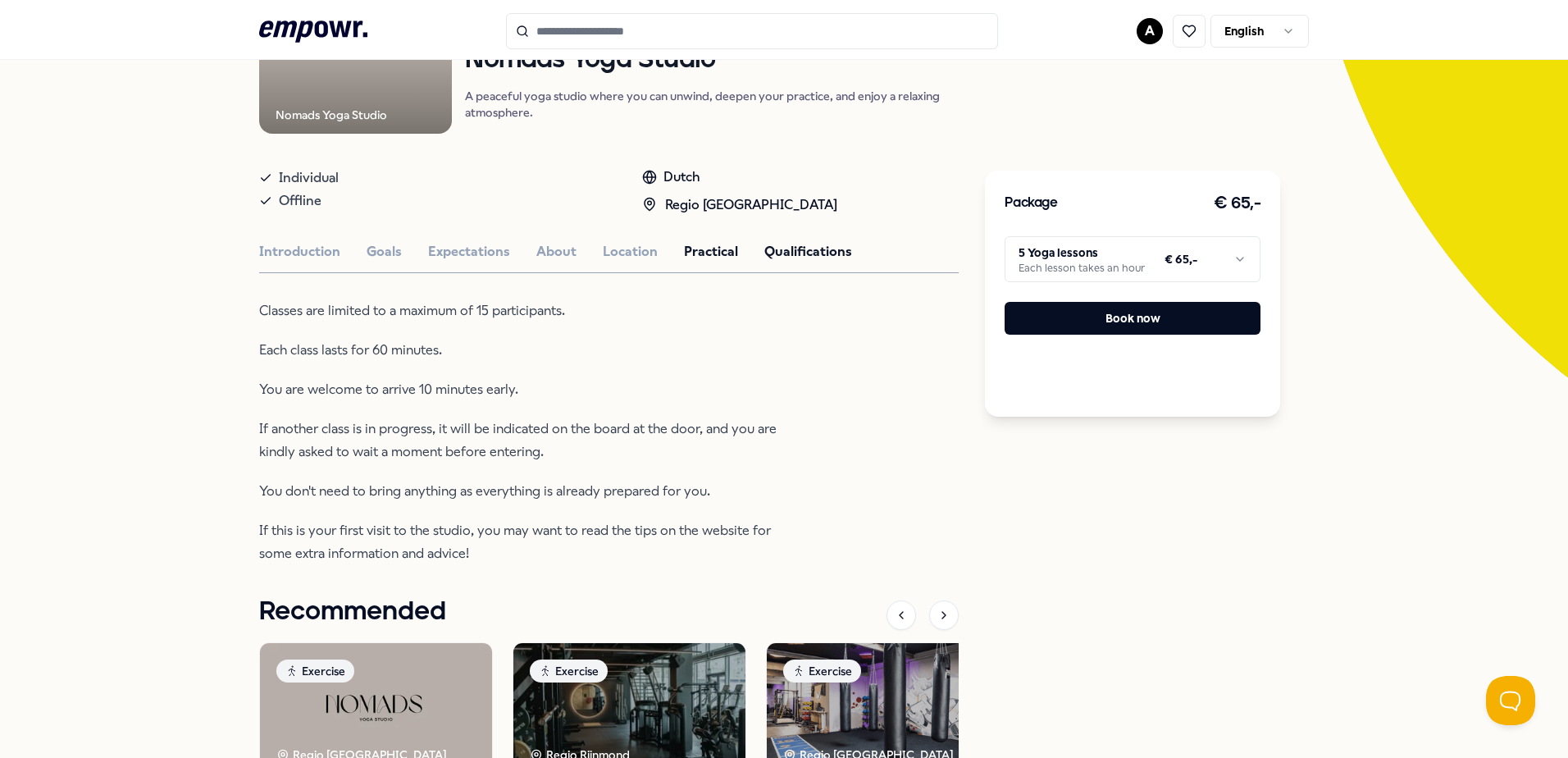
click at [776, 250] on button "Qualifications" at bounding box center [808, 252] width 88 height 21
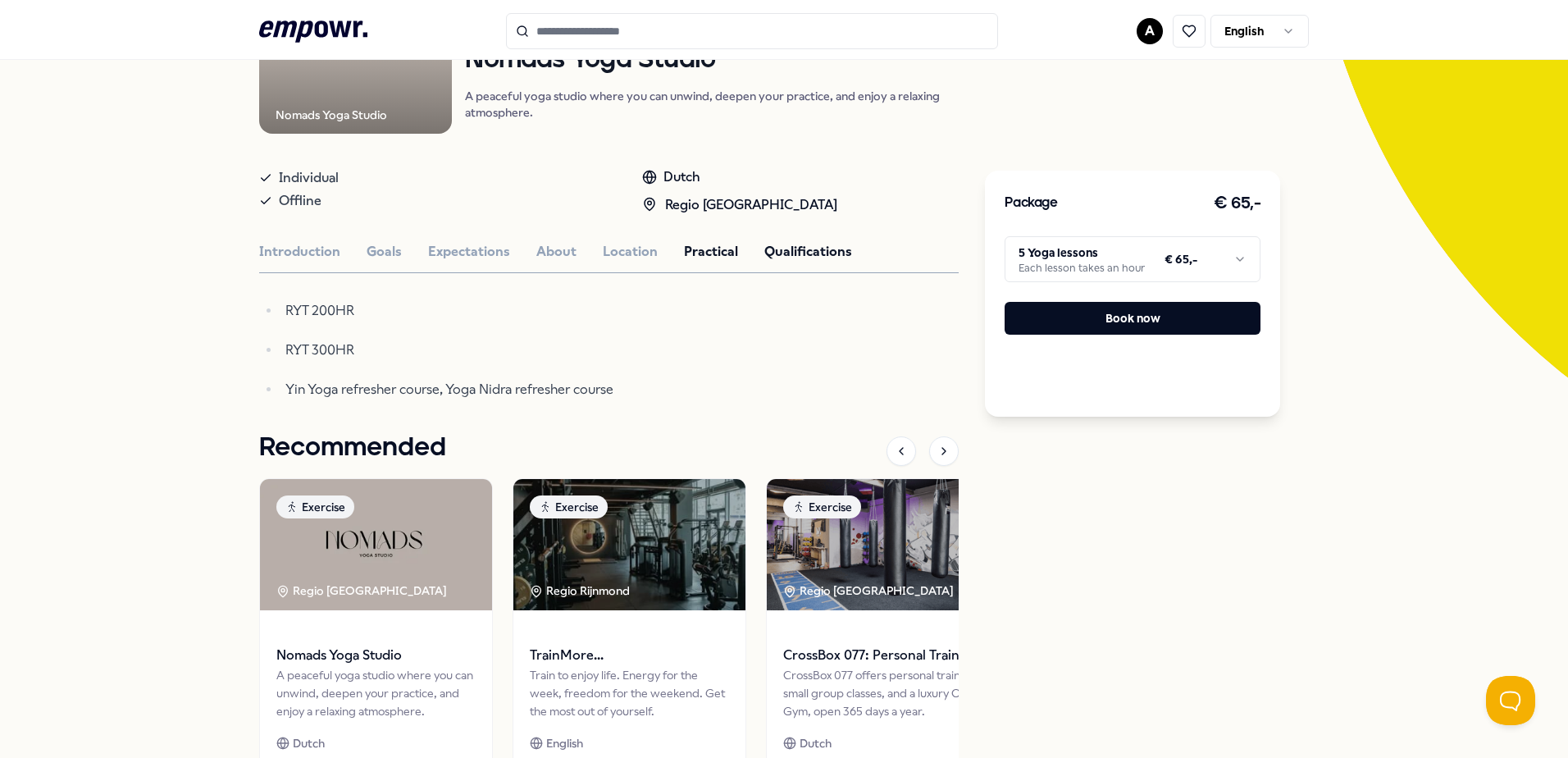
click at [705, 243] on button "Practical" at bounding box center [711, 252] width 54 height 21
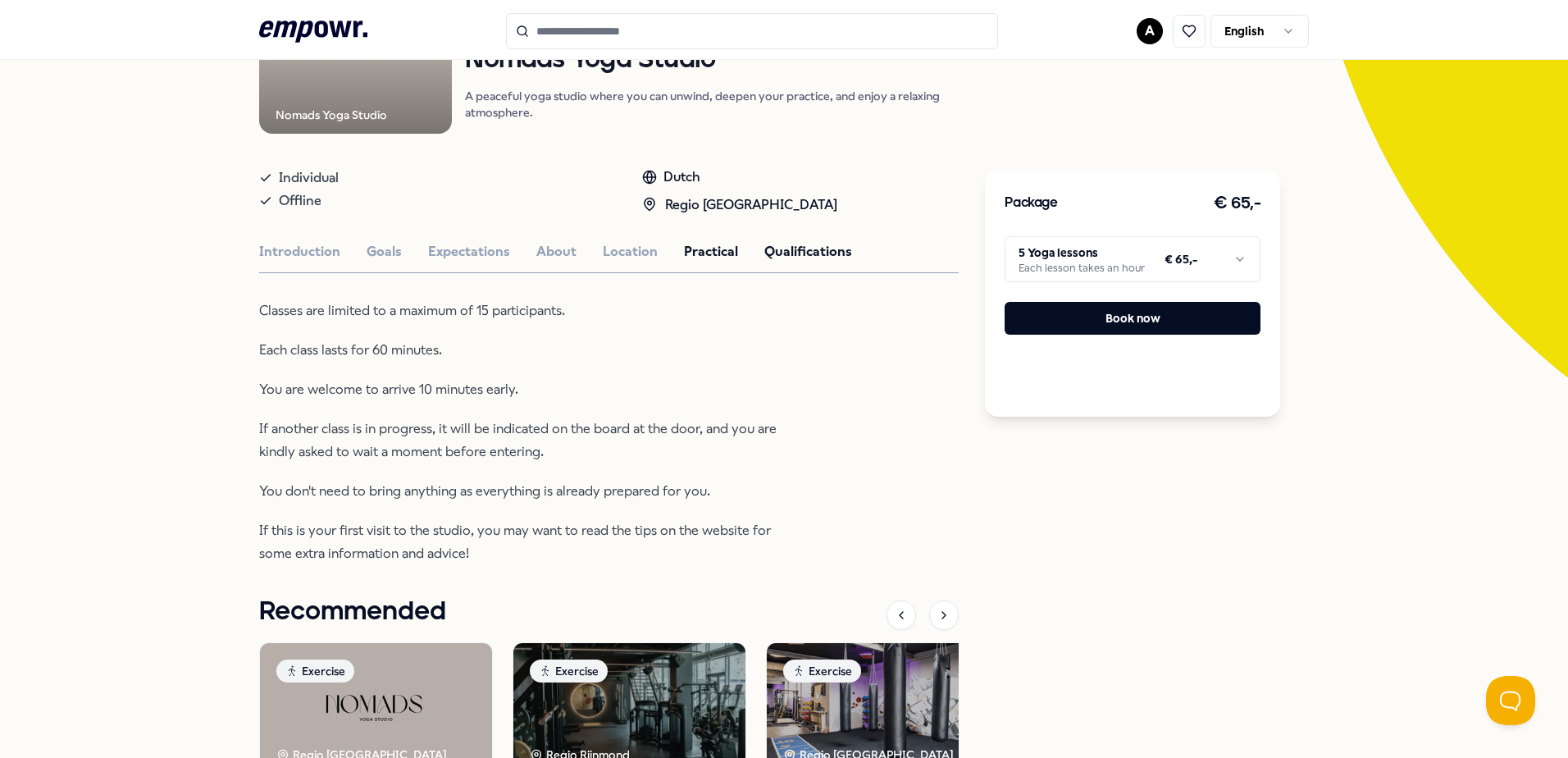
click at [764, 251] on button "Qualifications" at bounding box center [808, 252] width 88 height 21
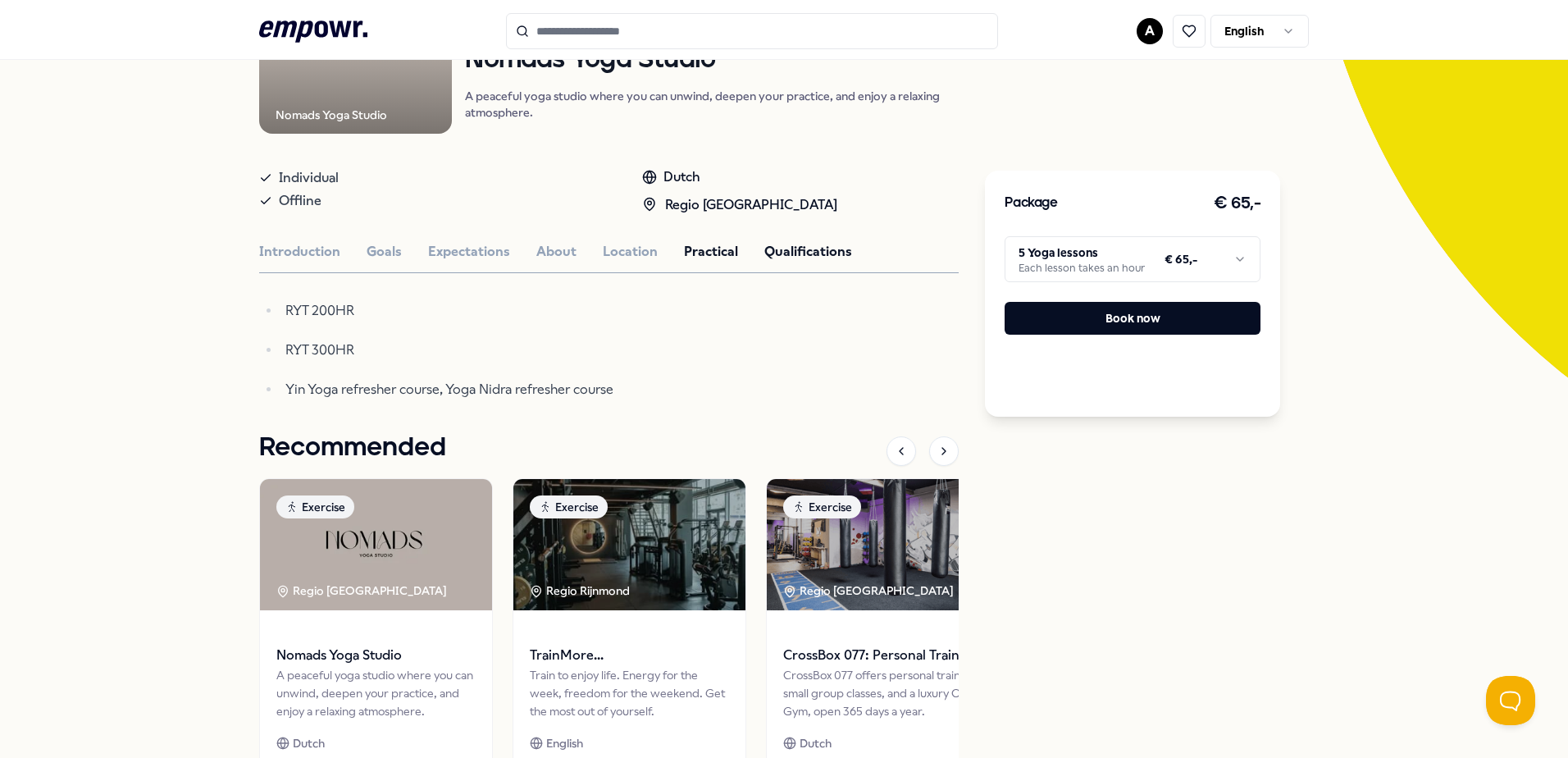
click at [704, 250] on button "Practical" at bounding box center [711, 252] width 54 height 21
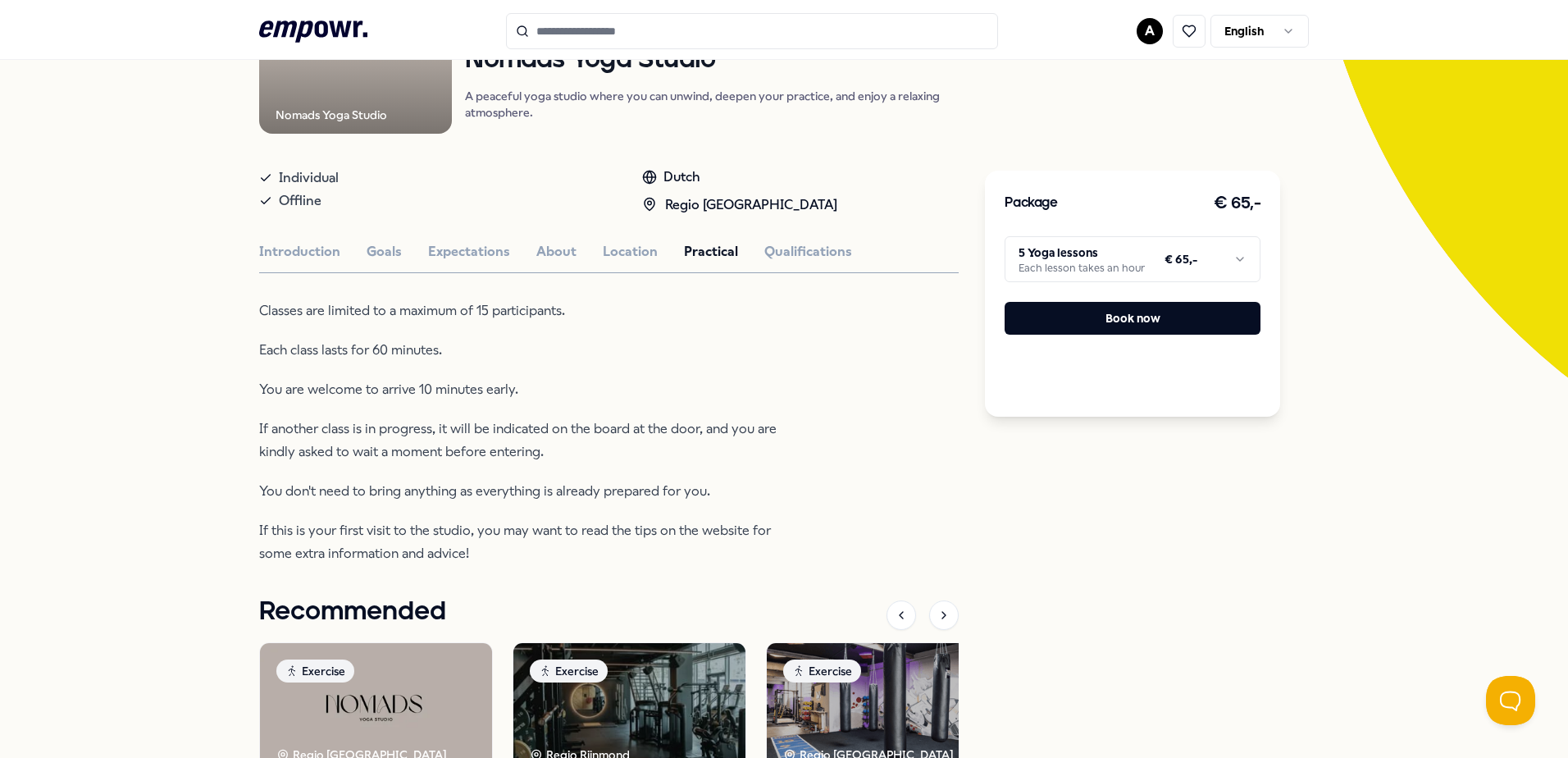
click at [1037, 257] on html ".empowr-logo_svg__cls-1{fill:#03032f} A English All categories Self-care librar…" at bounding box center [784, 379] width 1568 height 758
click at [1336, 233] on html ".empowr-logo_svg__cls-1{fill:#03032f} A English All categories Self-care librar…" at bounding box center [784, 379] width 1568 height 758
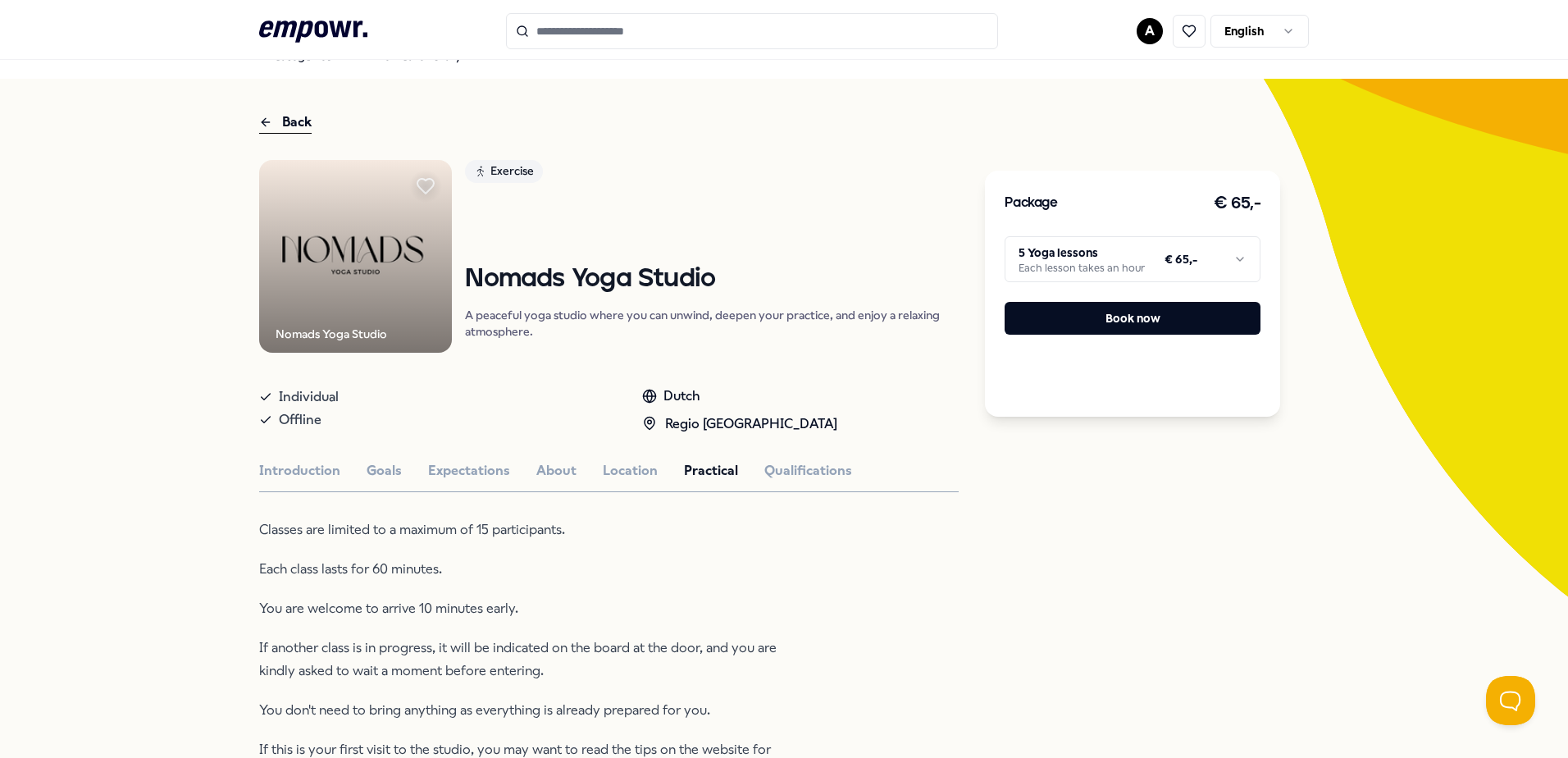
scroll to position [0, 0]
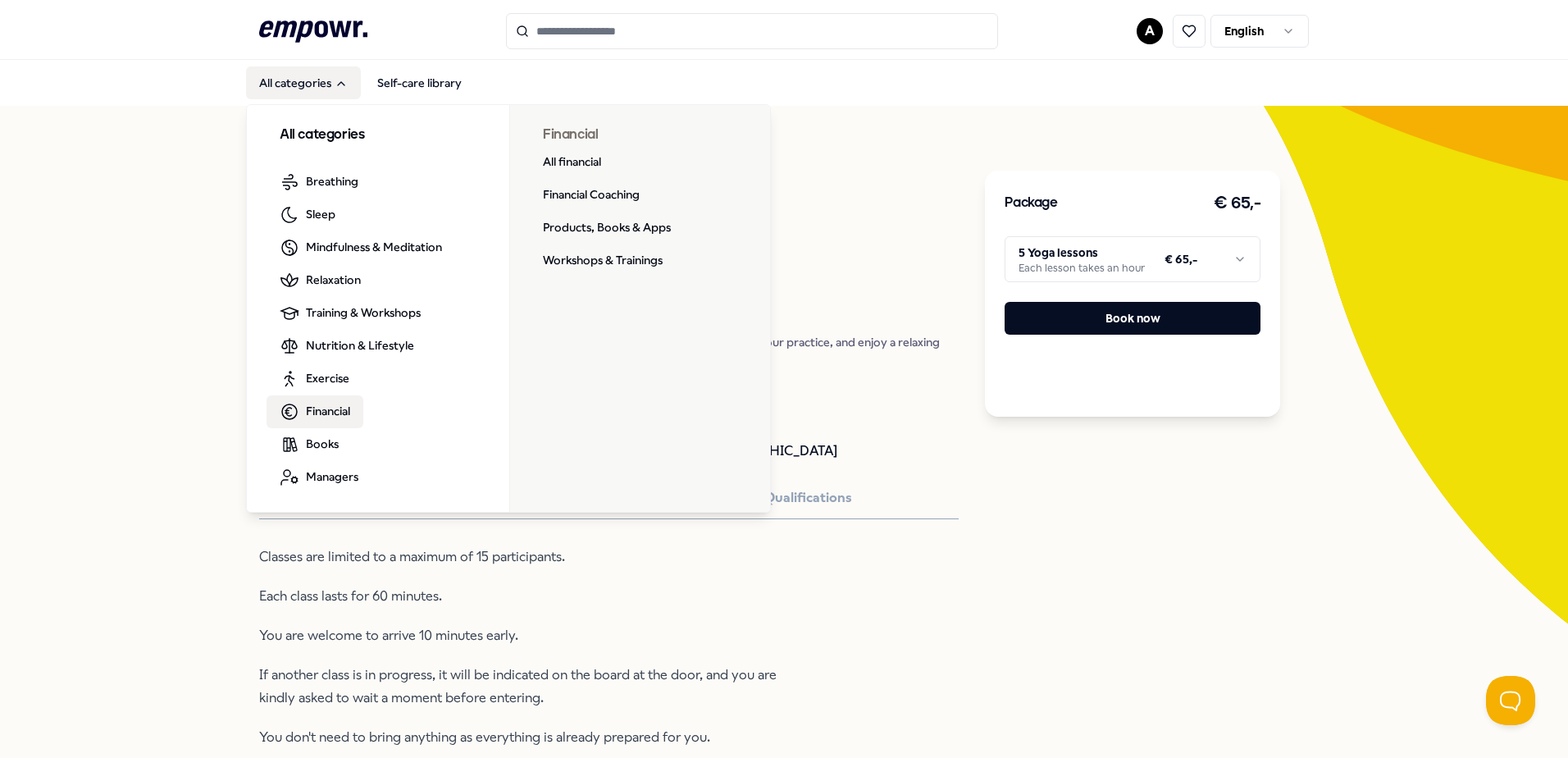
click at [319, 410] on span "Financial" at bounding box center [328, 411] width 45 height 18
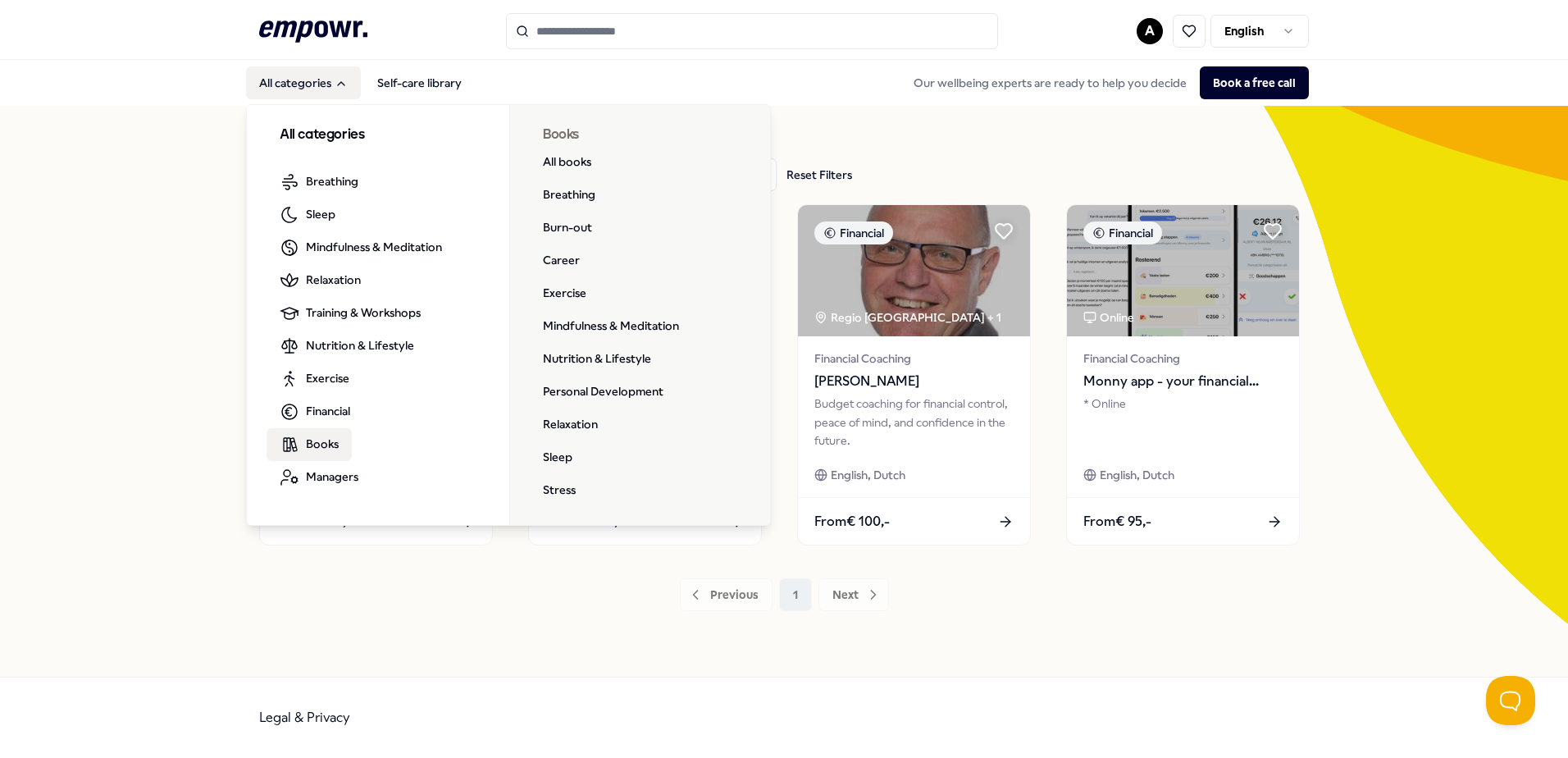
click at [318, 439] on span "Books" at bounding box center [322, 444] width 32 height 18
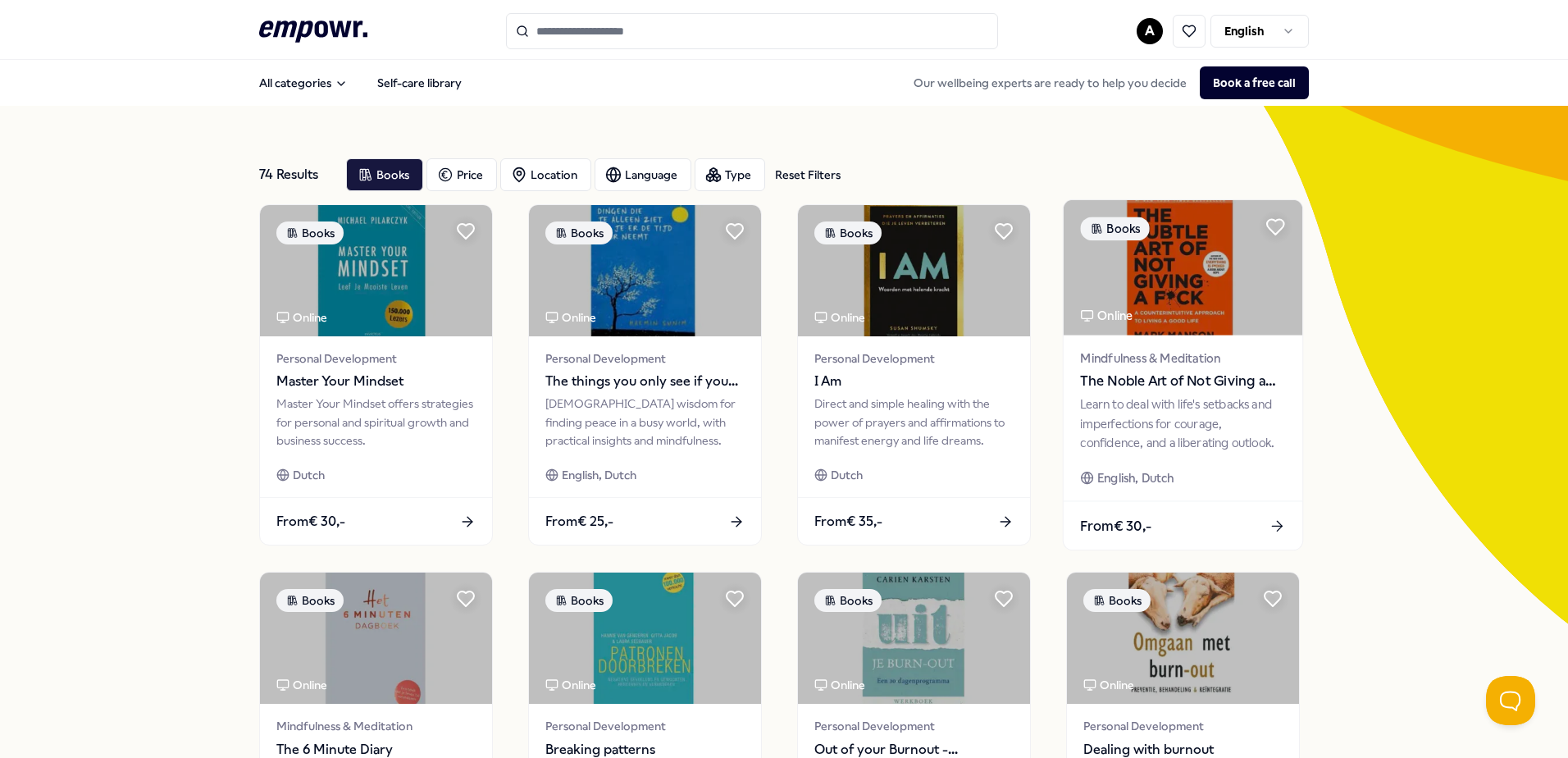
click at [1188, 404] on div "Learn to deal with life's setbacks and imperfections for courage, confidence, a…" at bounding box center [1182, 424] width 205 height 57
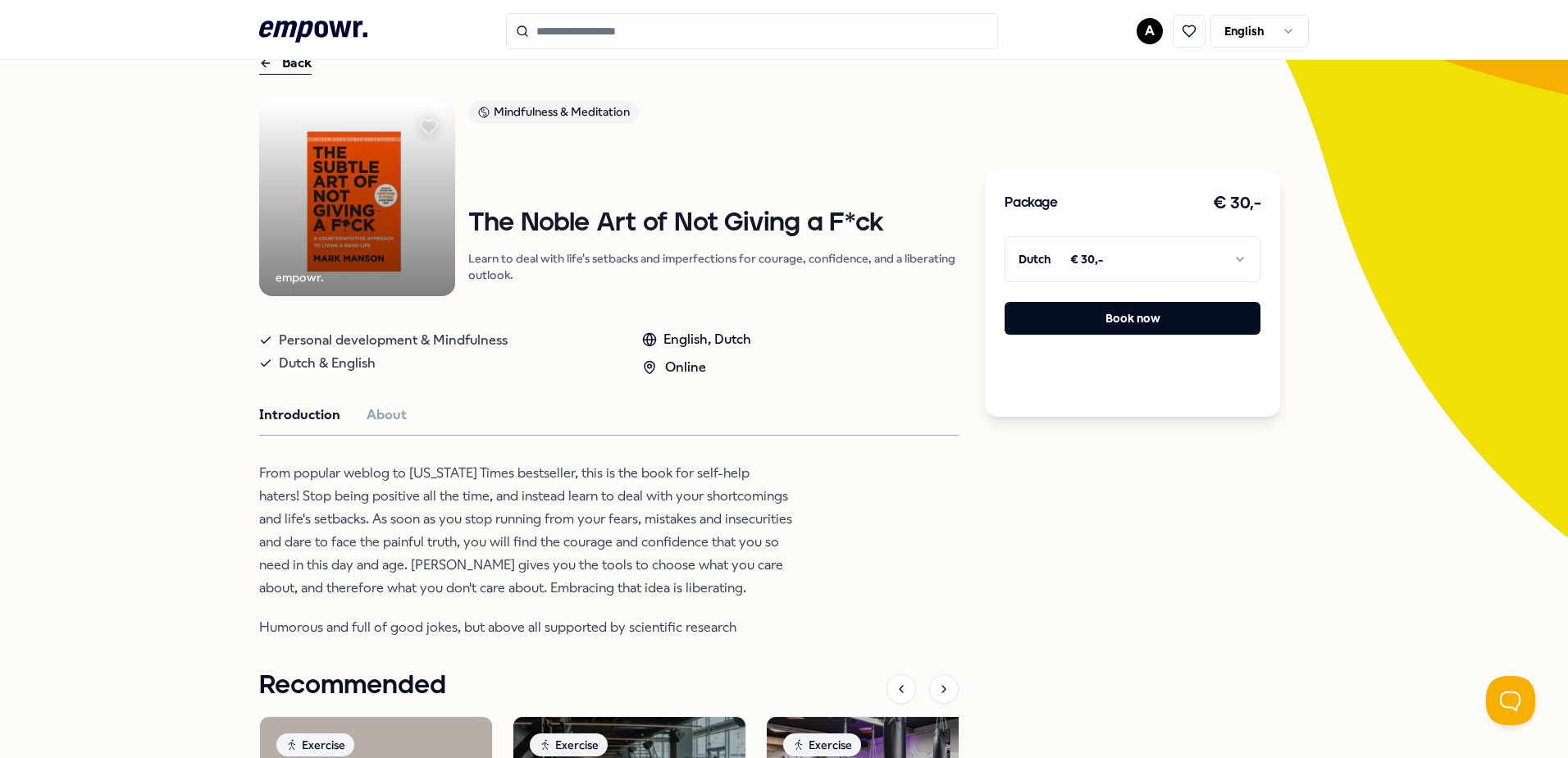
scroll to position [82, 0]
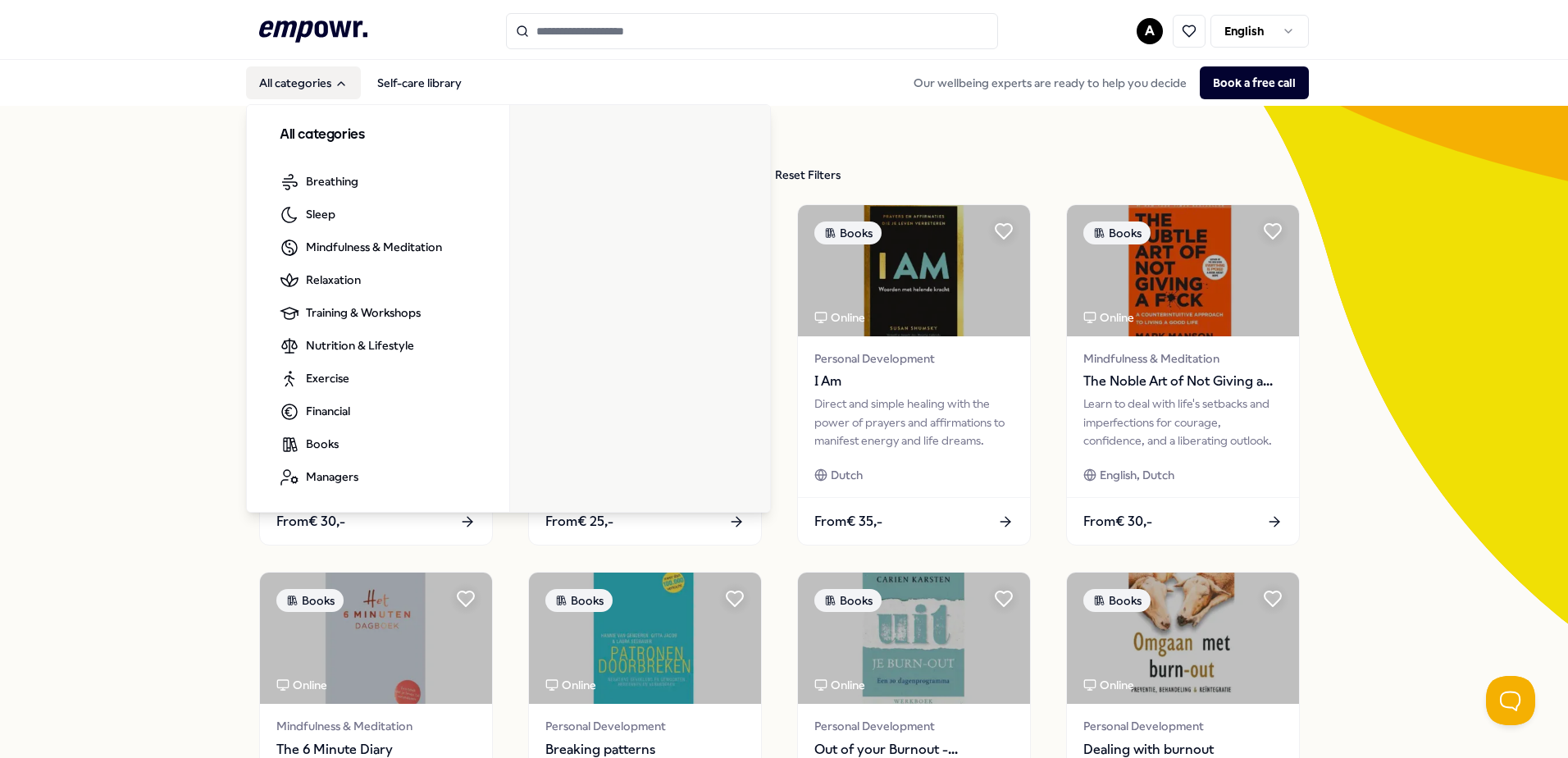
click at [327, 74] on button "All categories" at bounding box center [303, 82] width 115 height 32
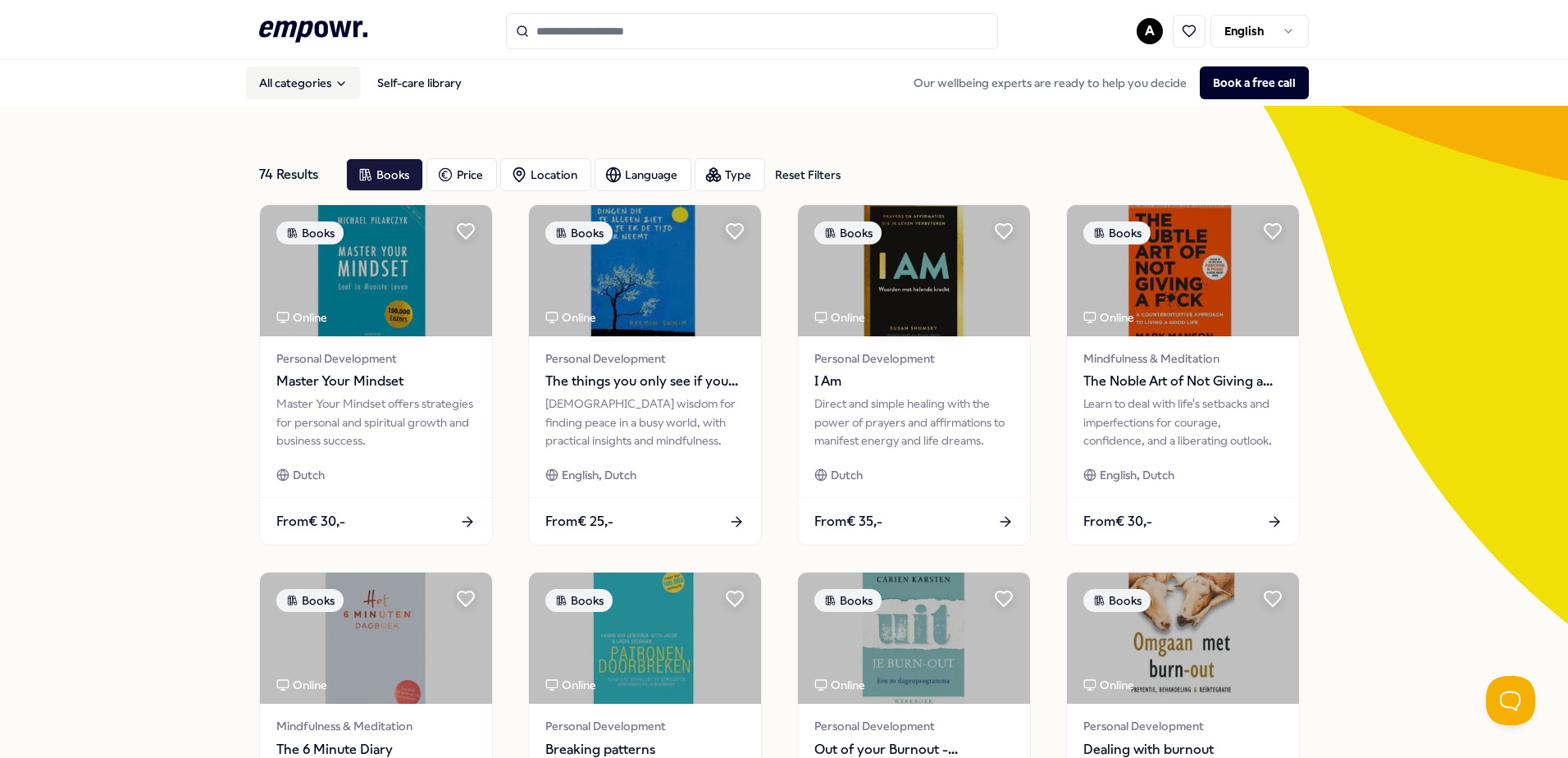
click at [327, 74] on button "All categories" at bounding box center [303, 82] width 115 height 32
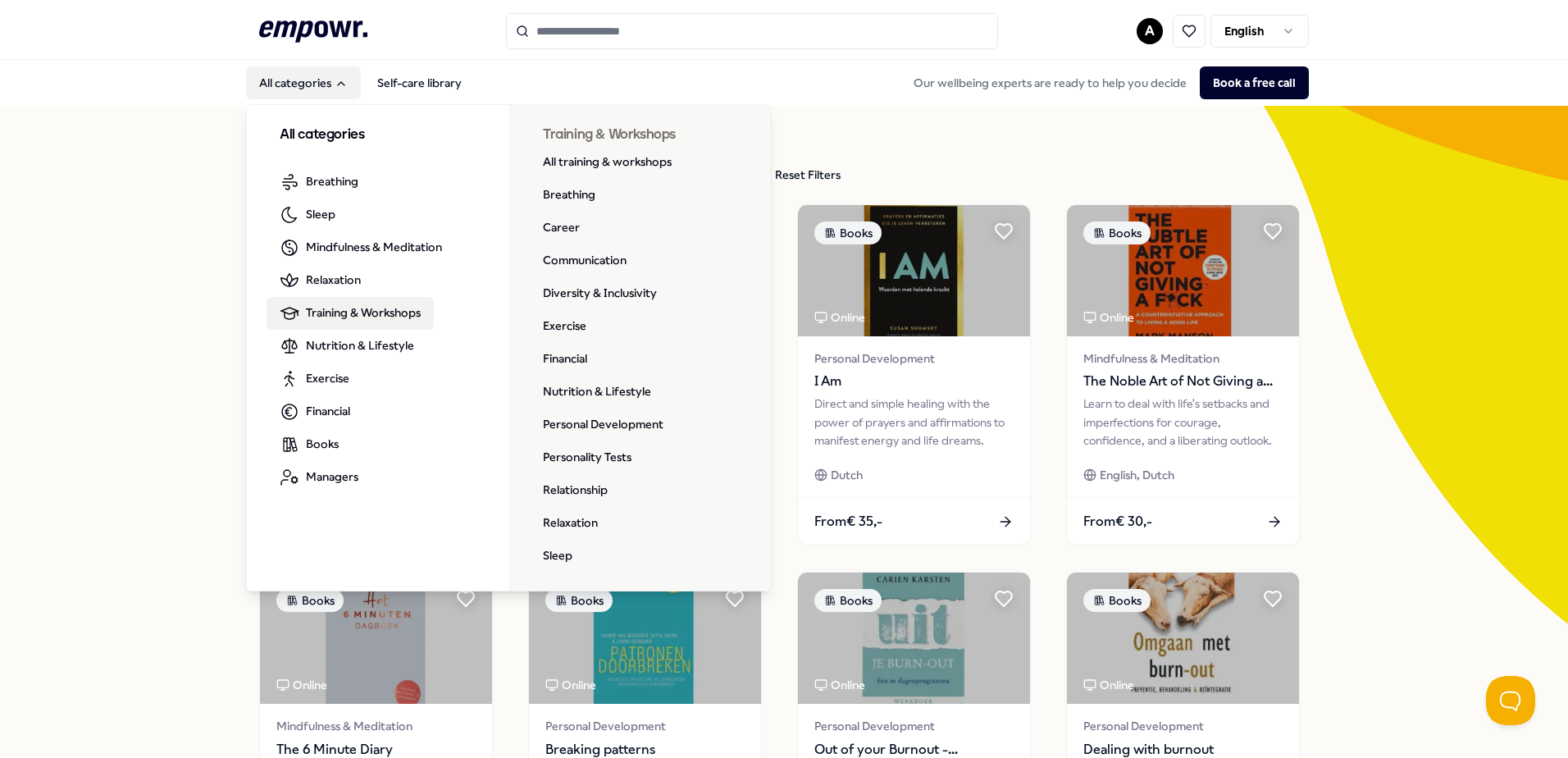
click at [342, 311] on span "Training & Workshops" at bounding box center [363, 312] width 115 height 18
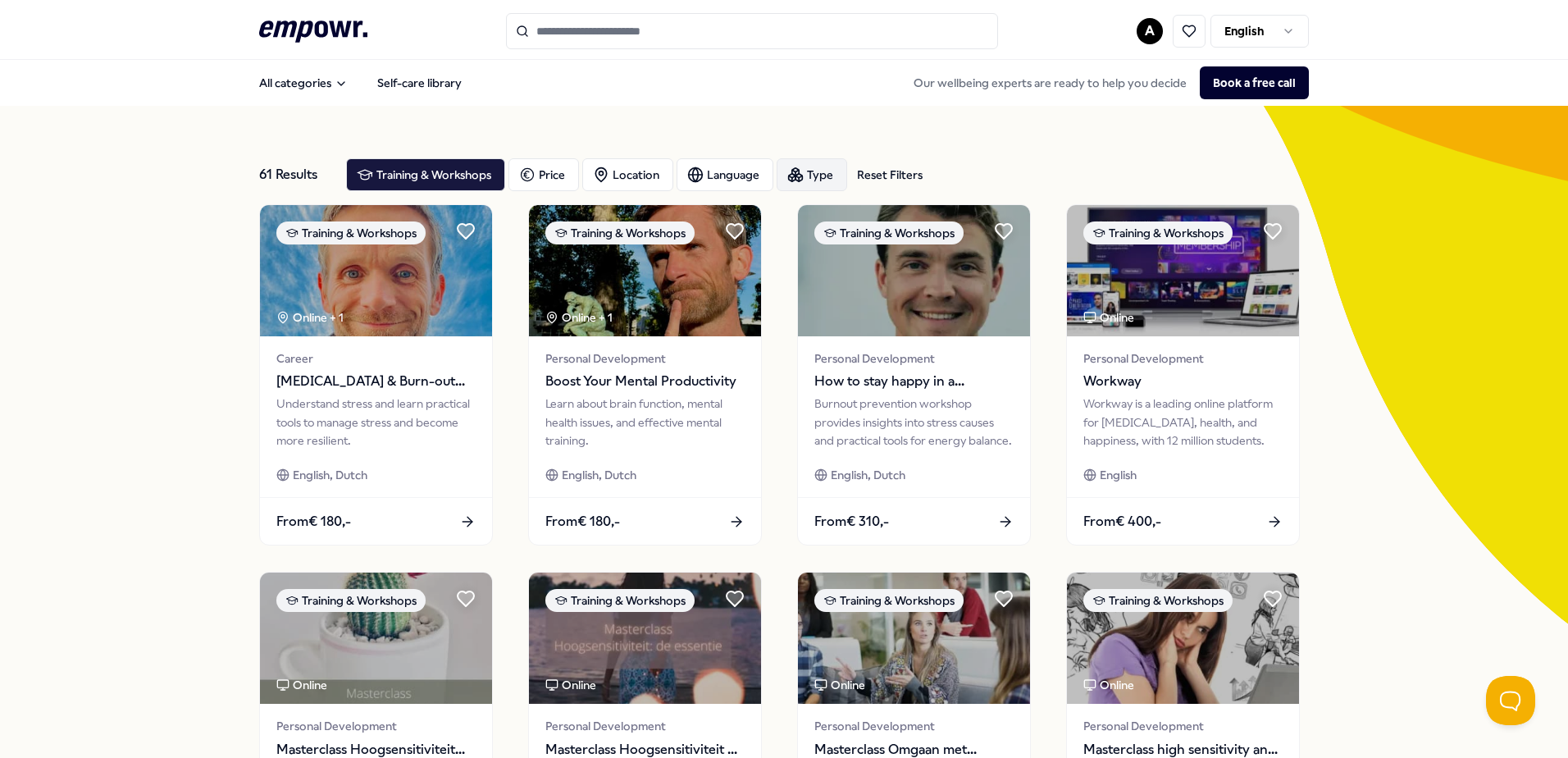
click at [812, 165] on div "Type" at bounding box center [811, 174] width 71 height 32
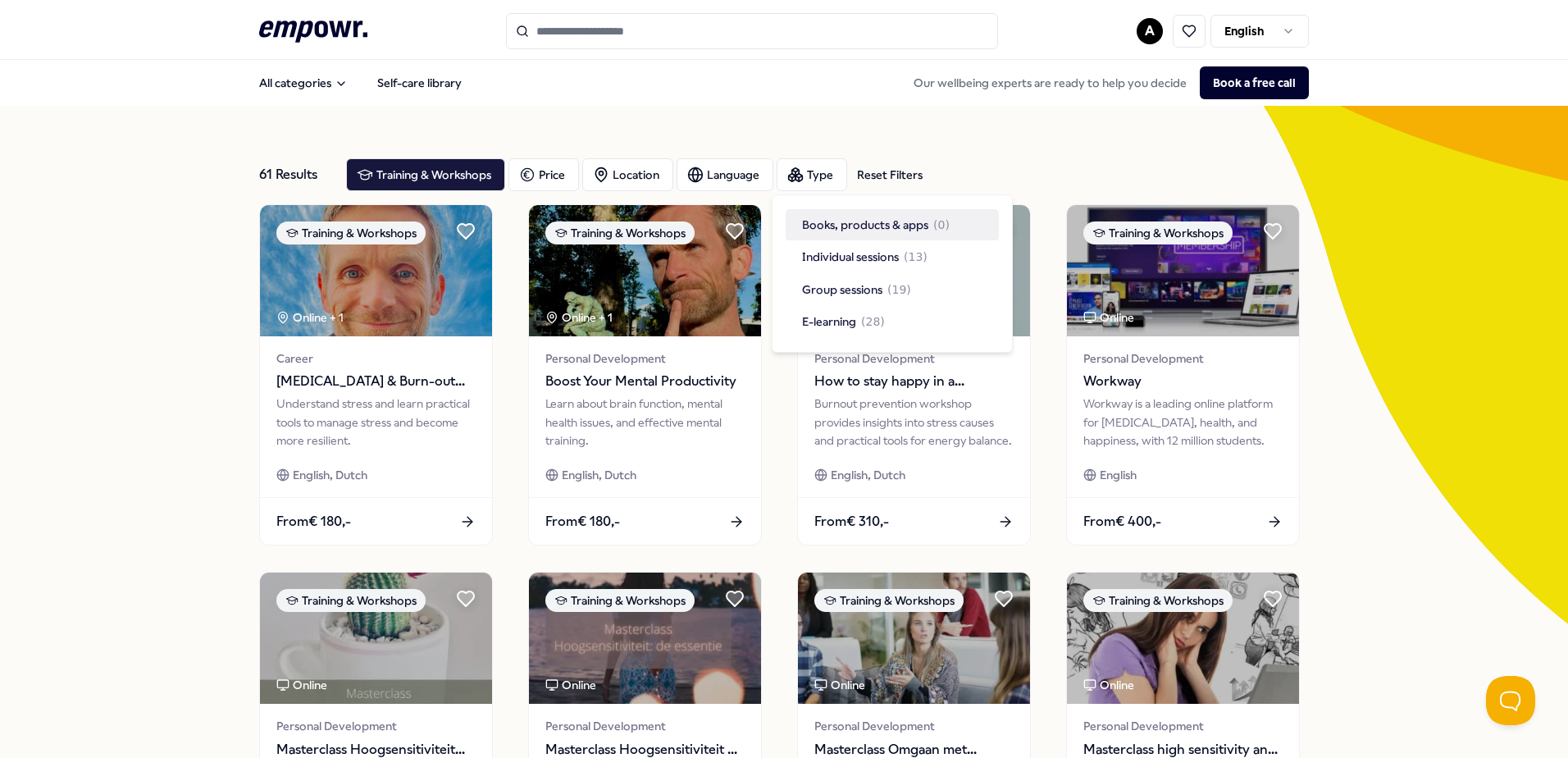
click at [1045, 139] on div "61 Results Reset Filters Training & Workshops Price Location Language Type Rese…" at bounding box center [784, 746] width 1050 height 1281
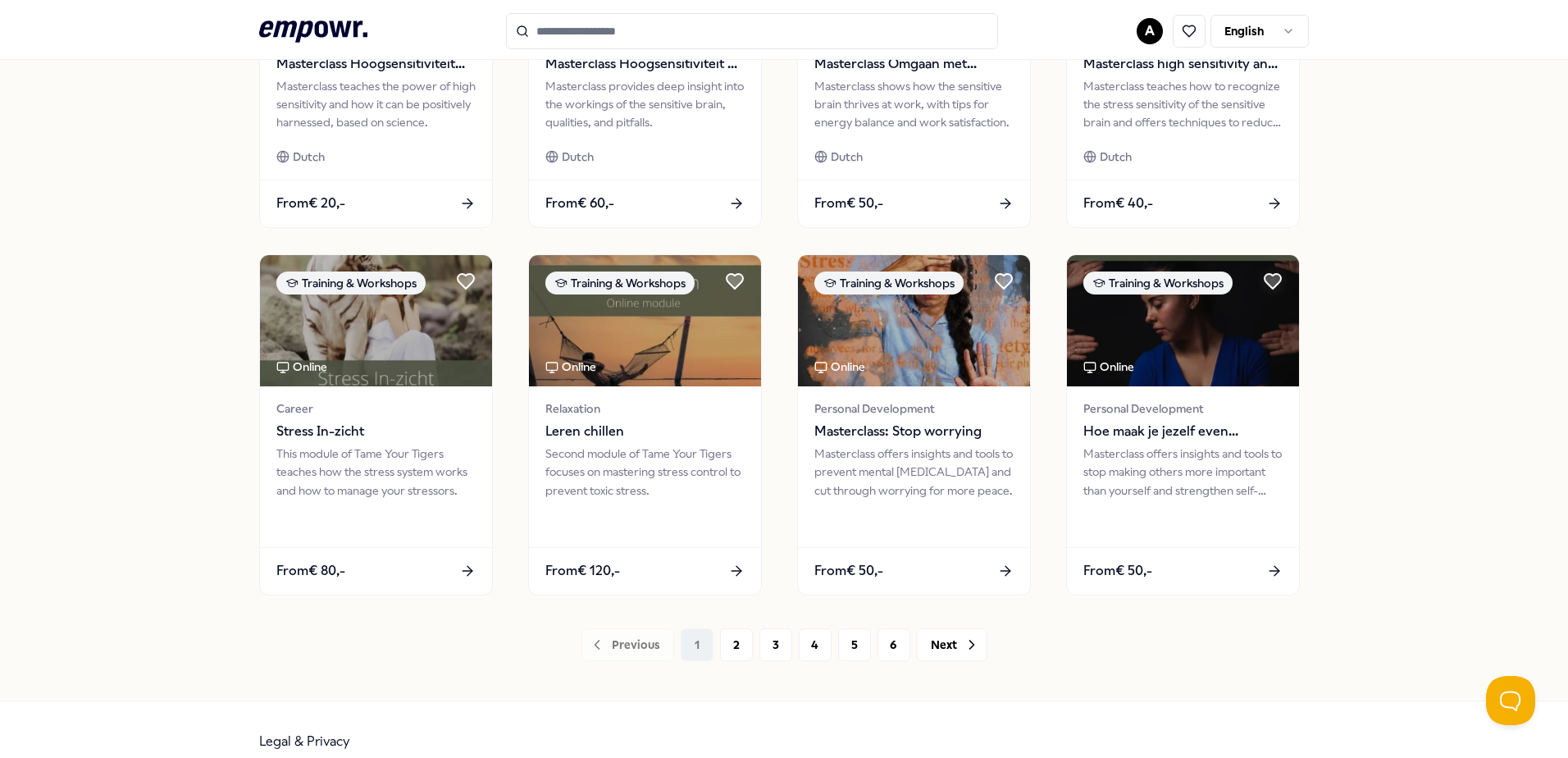
scroll to position [710, 0]
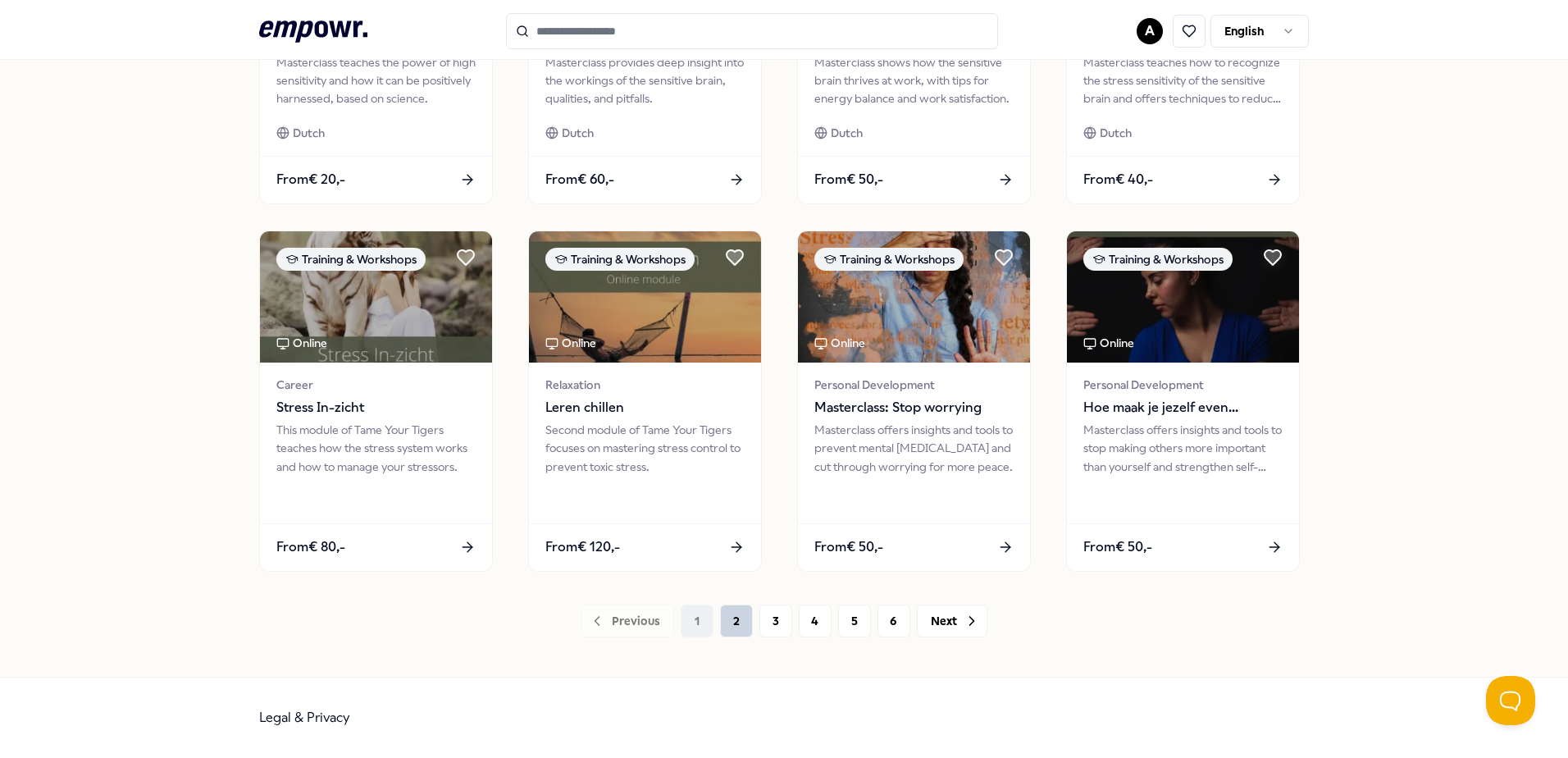
click at [732, 631] on button "2" at bounding box center [736, 621] width 32 height 32
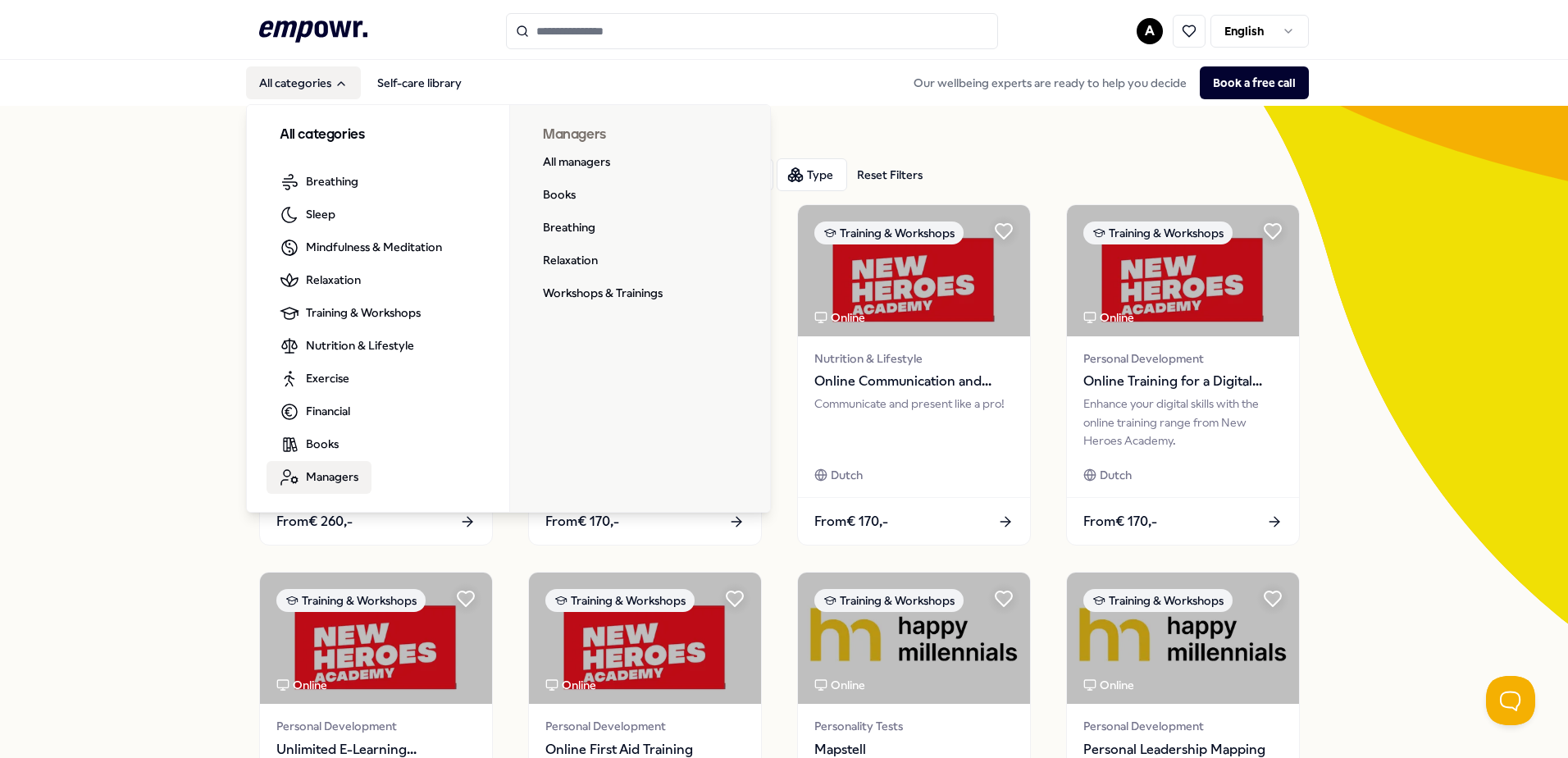
click at [318, 474] on span "Managers" at bounding box center [332, 476] width 52 height 18
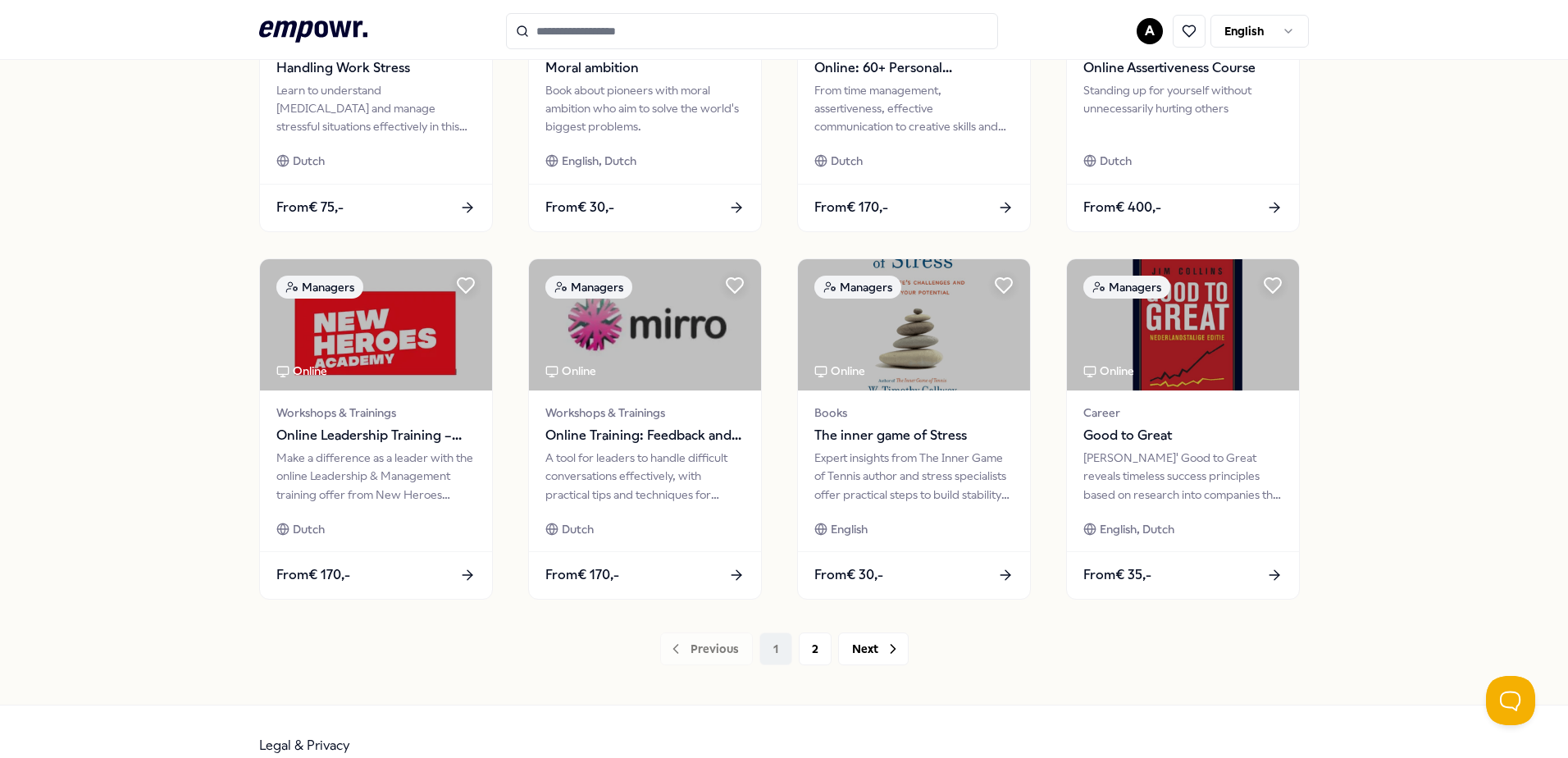
scroll to position [710, 0]
